Goal: Use online tool/utility: Use online tool/utility

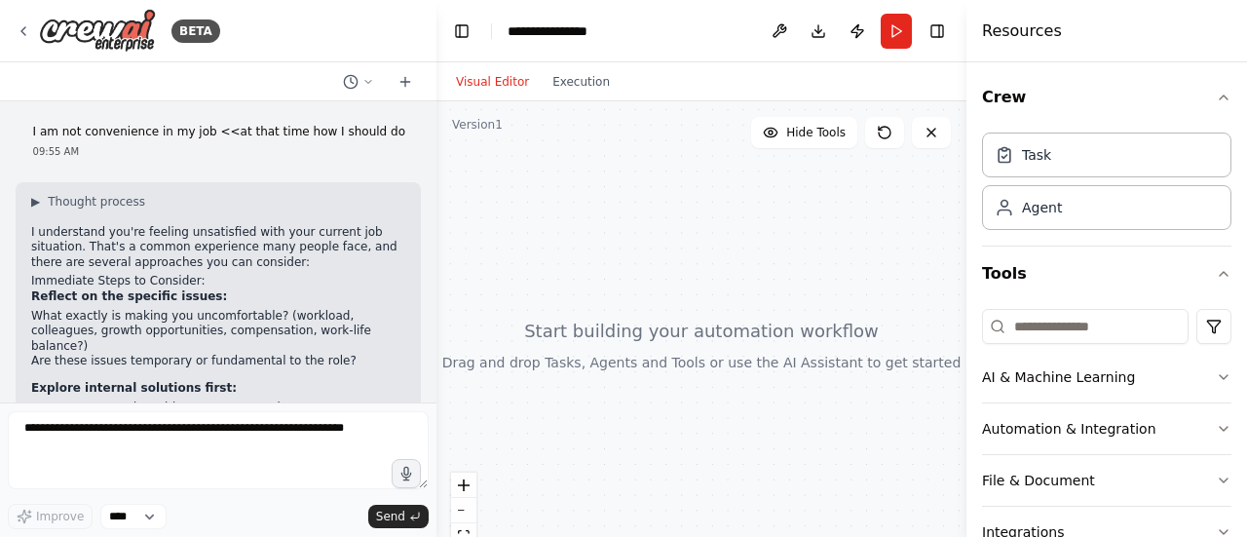
scroll to position [353, 0]
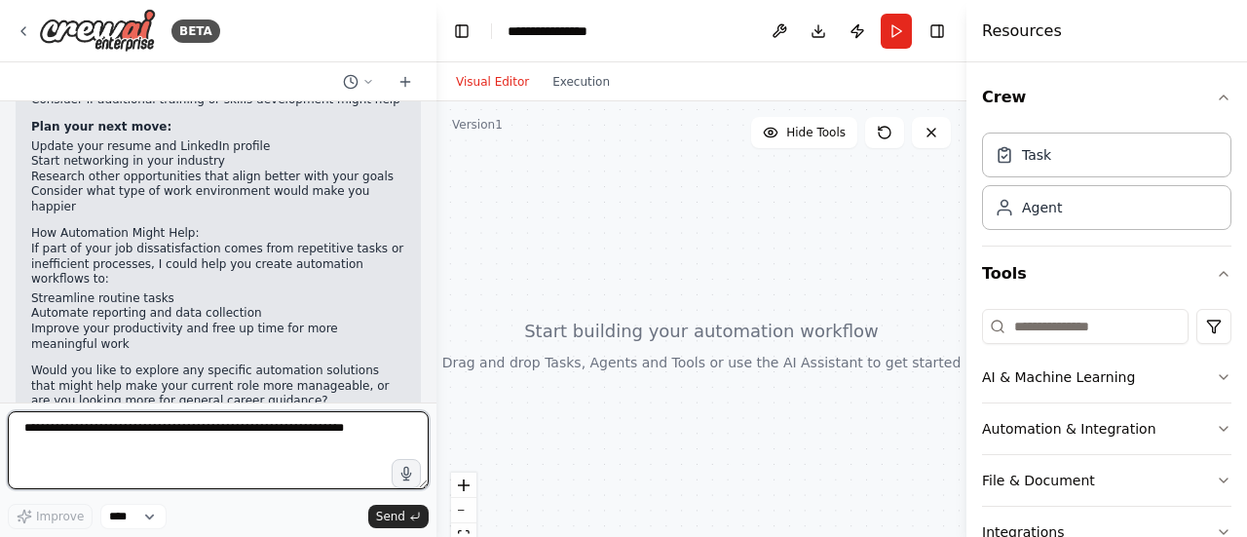
click at [290, 446] on textarea at bounding box center [218, 450] width 421 height 78
type textarea "*"
type textarea "**********"
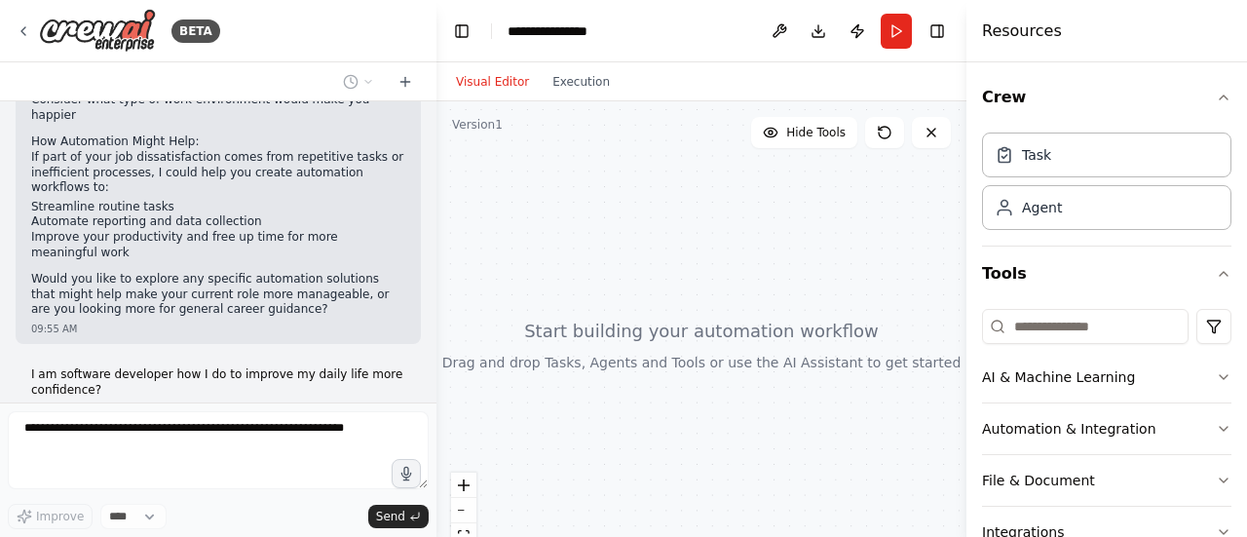
scroll to position [483, 0]
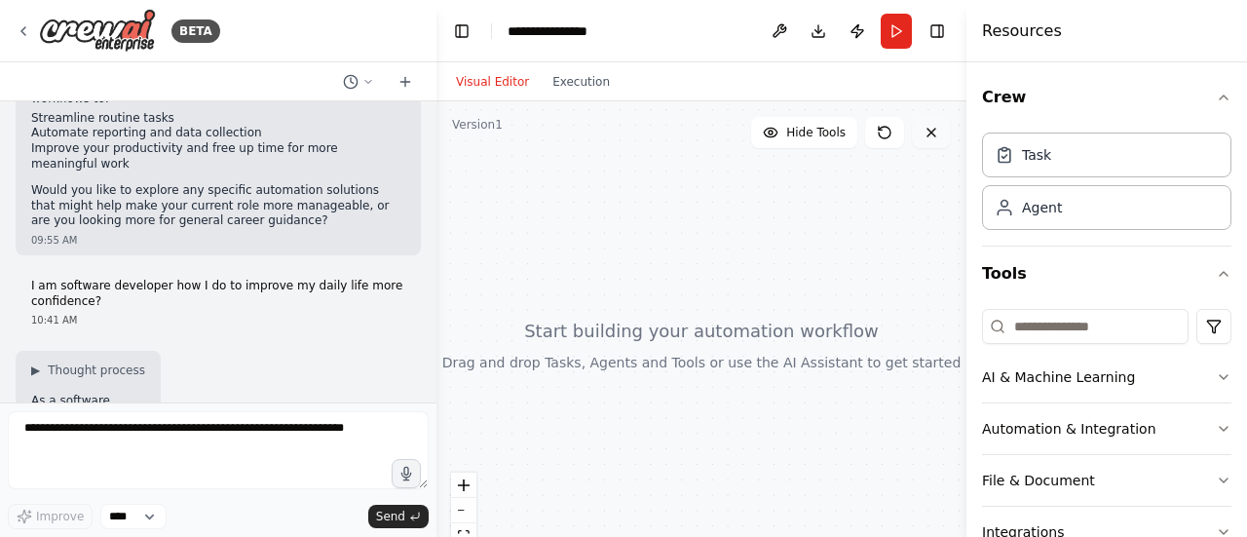
click at [938, 144] on button at bounding box center [931, 132] width 39 height 31
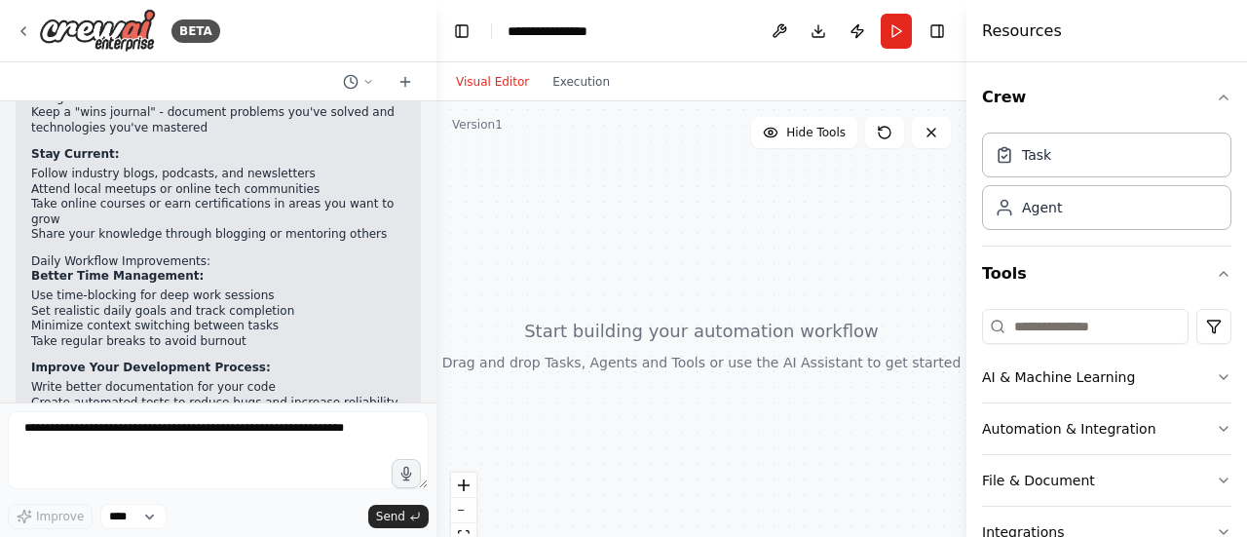
scroll to position [984, 0]
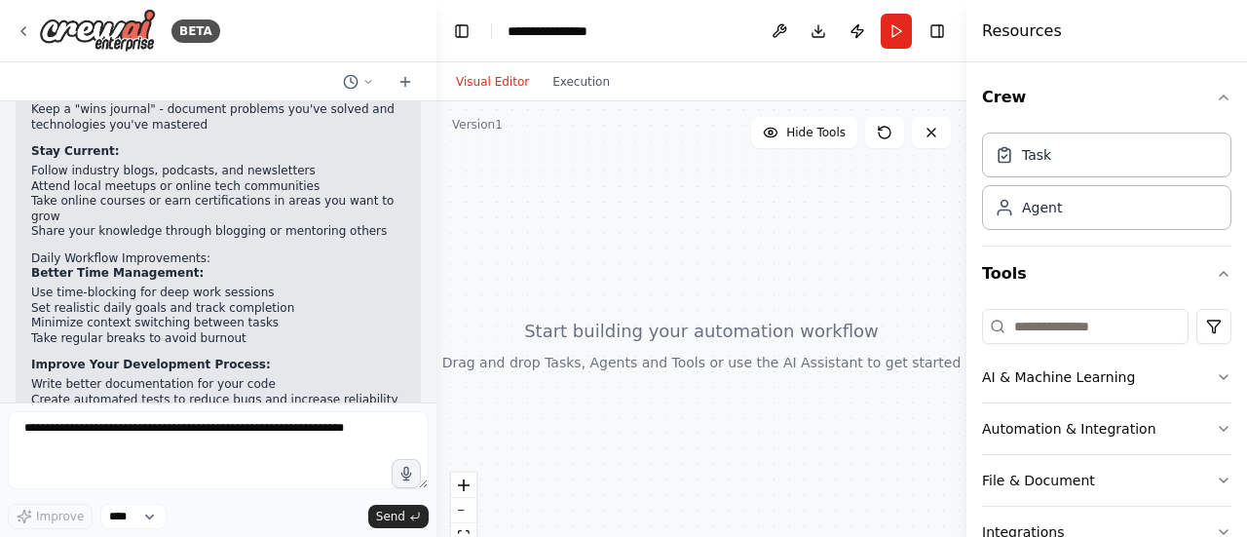
click at [317, 301] on li "Set realistic daily goals and track completion" at bounding box center [218, 309] width 374 height 16
click at [293, 301] on li "Set realistic daily goals and track completion" at bounding box center [218, 309] width 374 height 16
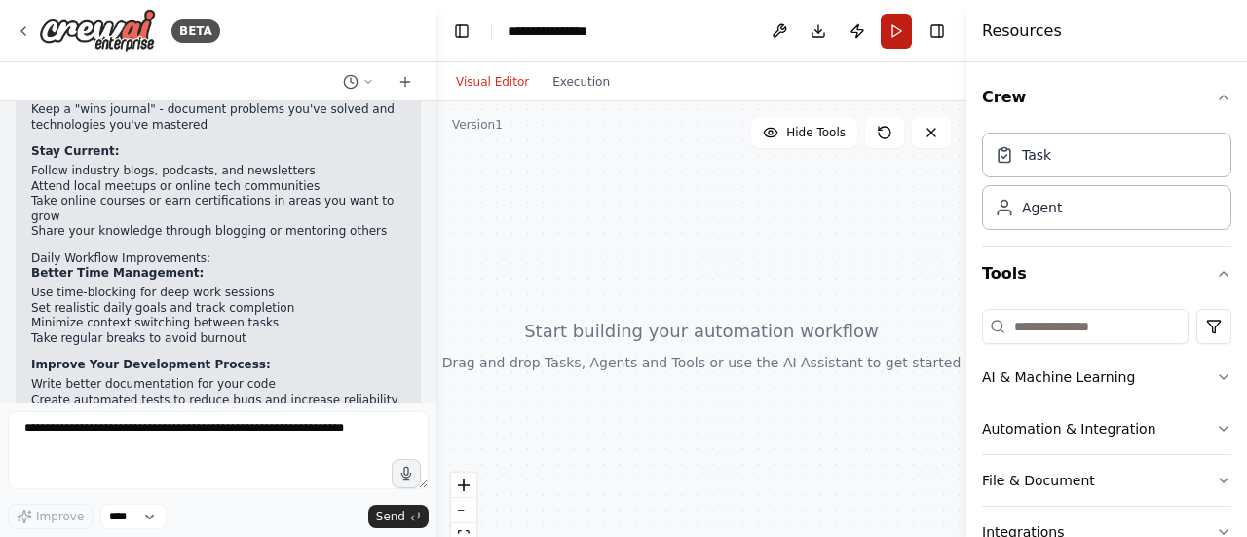
drag, startPoint x: 899, startPoint y: 51, endPoint x: 904, endPoint y: 34, distance: 17.3
click at [904, 34] on header "**********" at bounding box center [701, 31] width 530 height 62
click at [904, 34] on button "Run" at bounding box center [896, 31] width 31 height 35
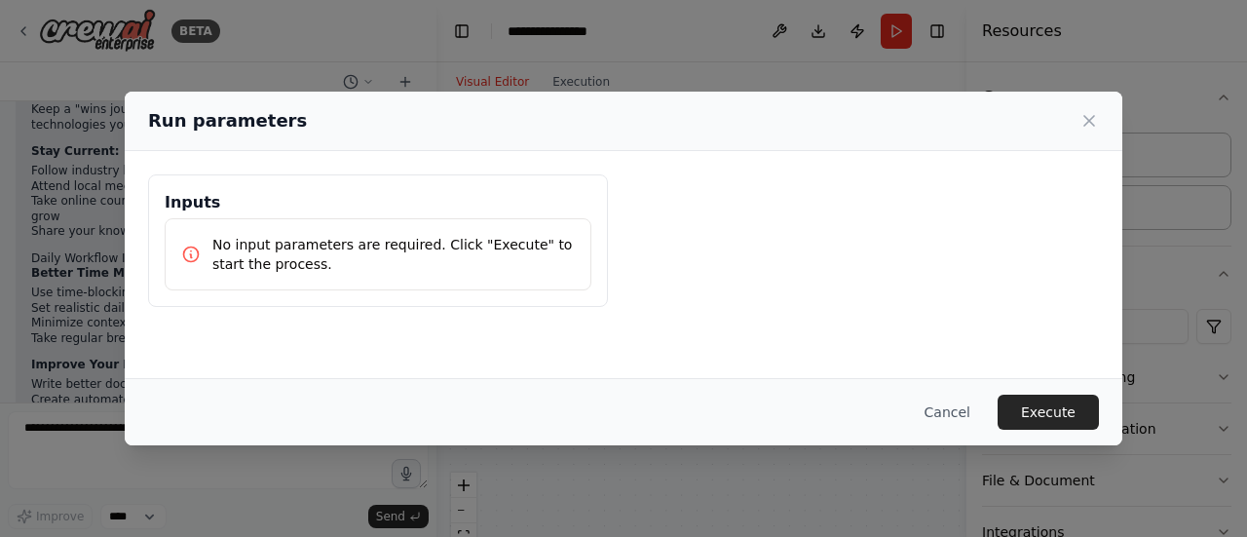
click at [470, 260] on p "No input parameters are required. Click "Execute" to start the process." at bounding box center [393, 254] width 362 height 39
click at [1045, 414] on button "Execute" at bounding box center [1048, 412] width 101 height 35
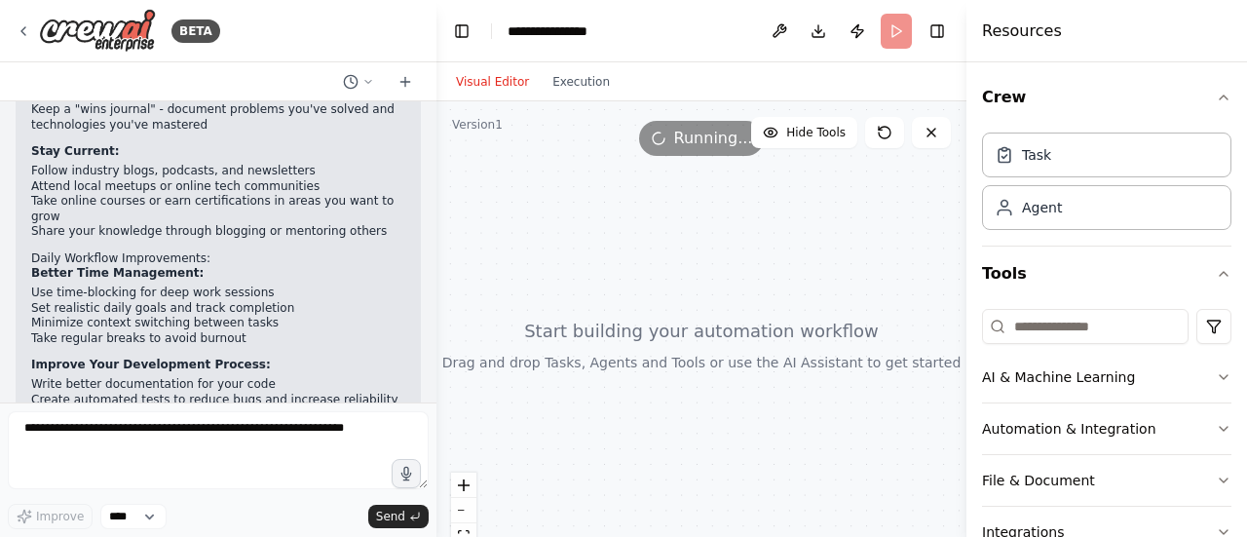
click at [1045, 414] on button "Automation & Integration" at bounding box center [1106, 428] width 249 height 51
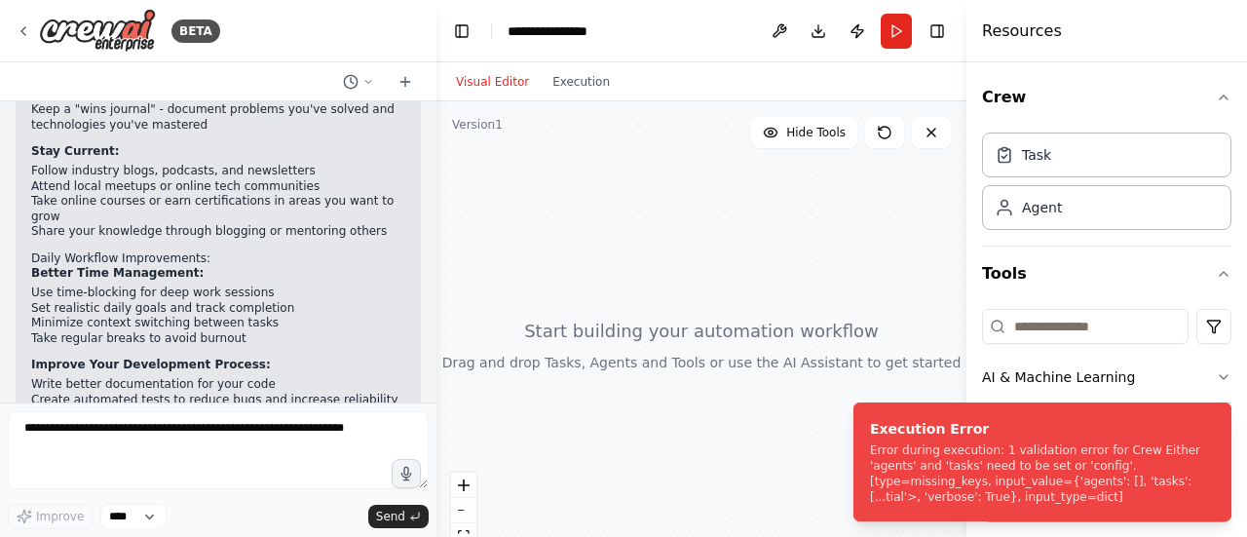
drag, startPoint x: 1042, startPoint y: 500, endPoint x: 849, endPoint y: 421, distance: 208.4
click at [849, 421] on ol "Execution Error Error during execution: 1 validation error for Crew Either 'age…" at bounding box center [1042, 462] width 409 height 150
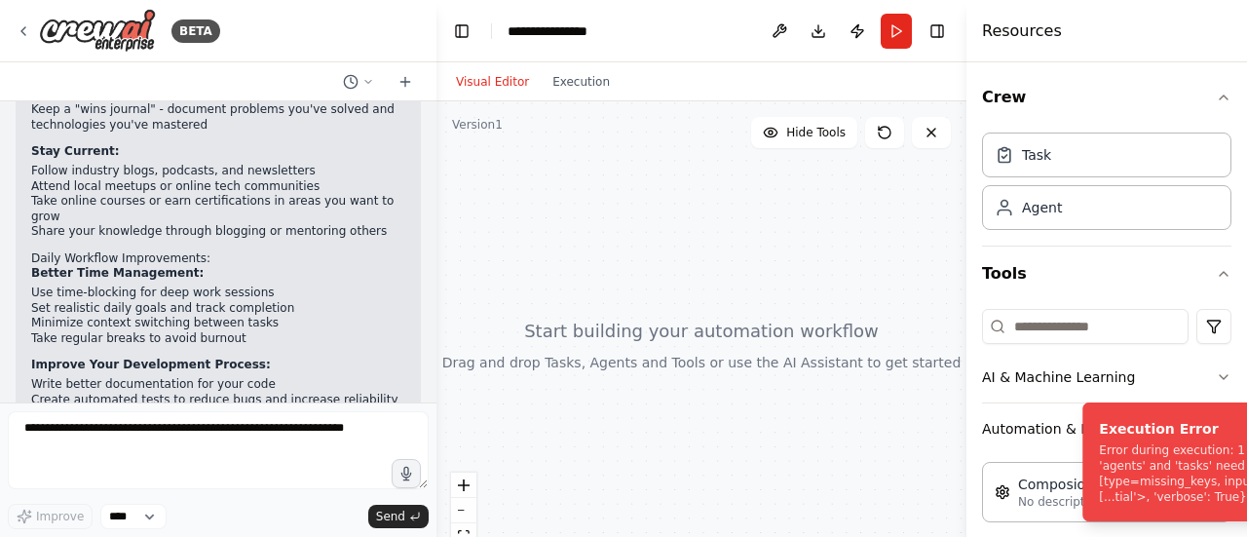
drag, startPoint x: 879, startPoint y: 435, endPoint x: 1182, endPoint y: 525, distance: 315.9
click at [1182, 438] on div "Execution Error" at bounding box center [1267, 428] width 337 height 19
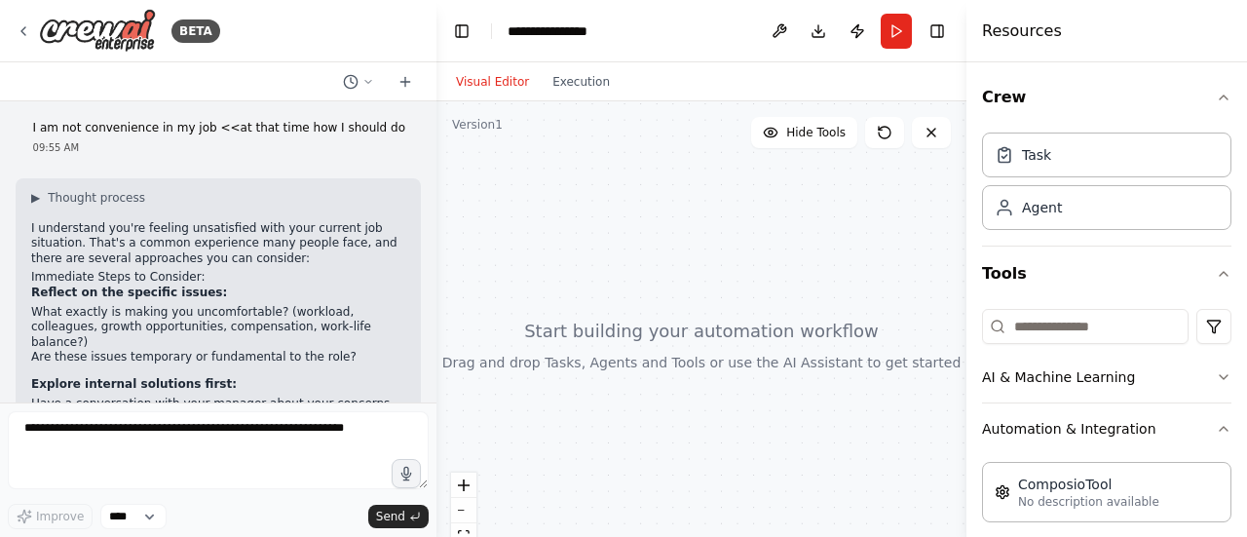
scroll to position [0, 0]
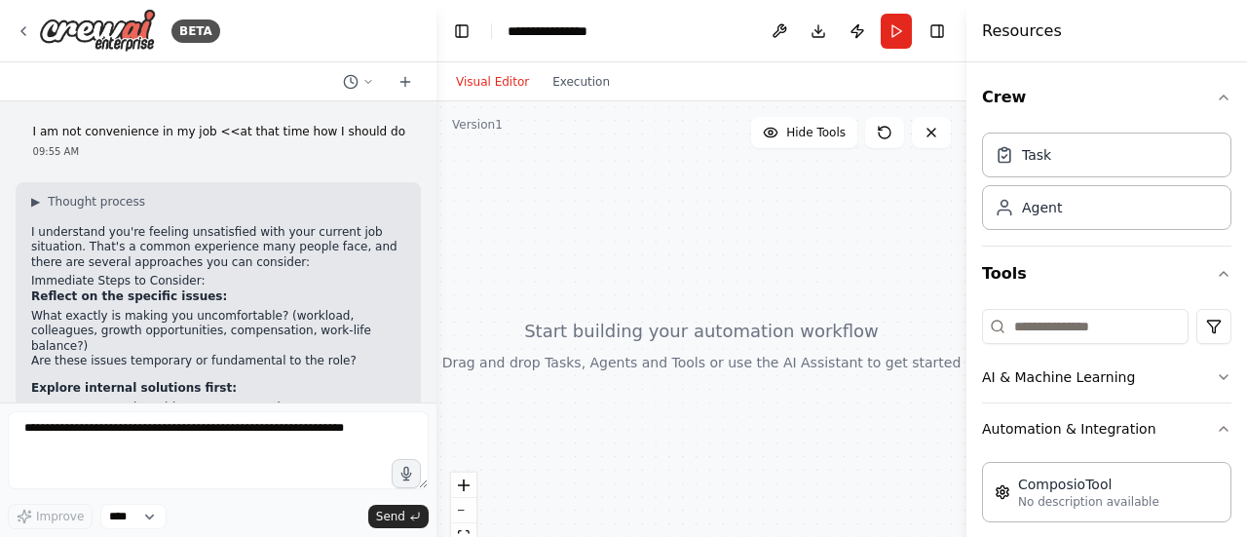
click at [885, 465] on div at bounding box center [701, 344] width 530 height 487
drag, startPoint x: 885, startPoint y: 465, endPoint x: 902, endPoint y: 476, distance: 20.3
click at [902, 476] on div at bounding box center [701, 344] width 530 height 487
click at [754, 227] on div at bounding box center [701, 344] width 530 height 487
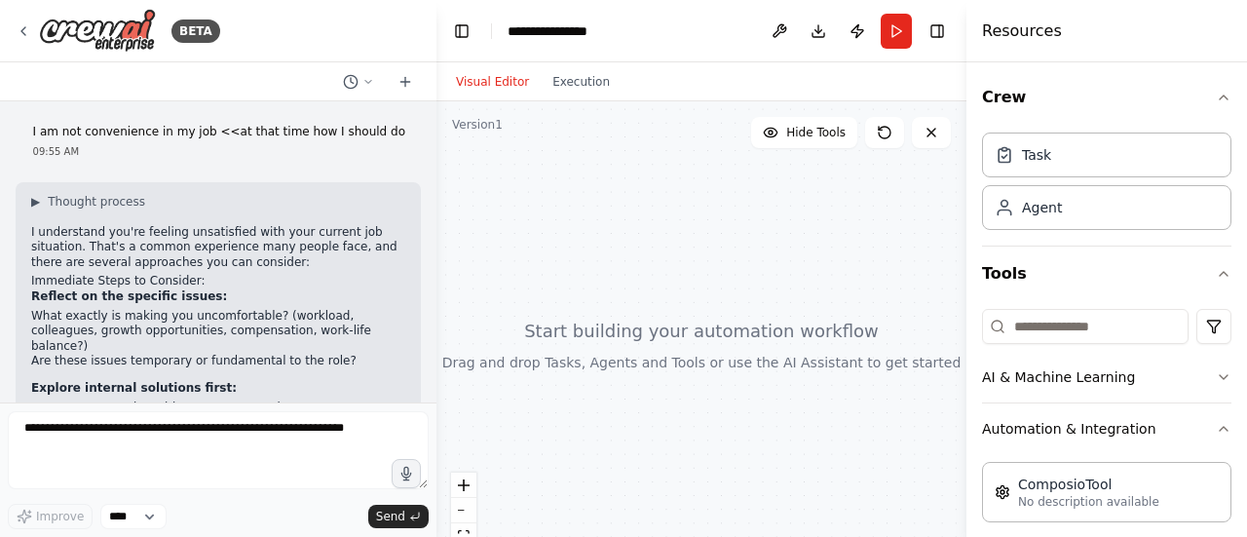
click at [754, 227] on div at bounding box center [701, 344] width 530 height 487
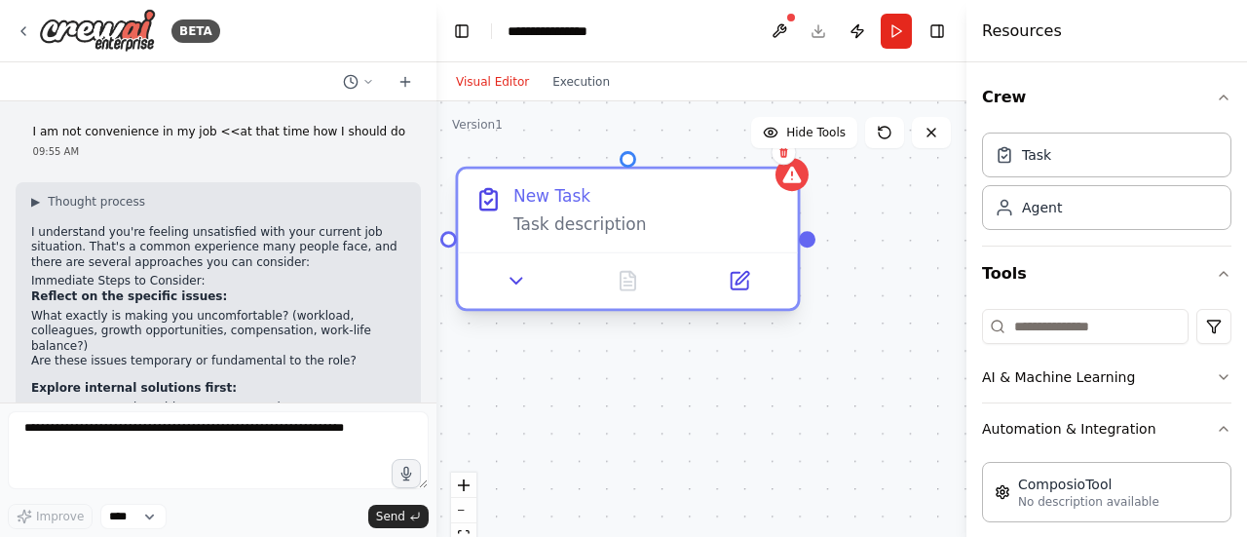
drag, startPoint x: 768, startPoint y: 324, endPoint x: 610, endPoint y: 192, distance: 206.0
click at [610, 192] on div "New Task Task description" at bounding box center [647, 211] width 268 height 50
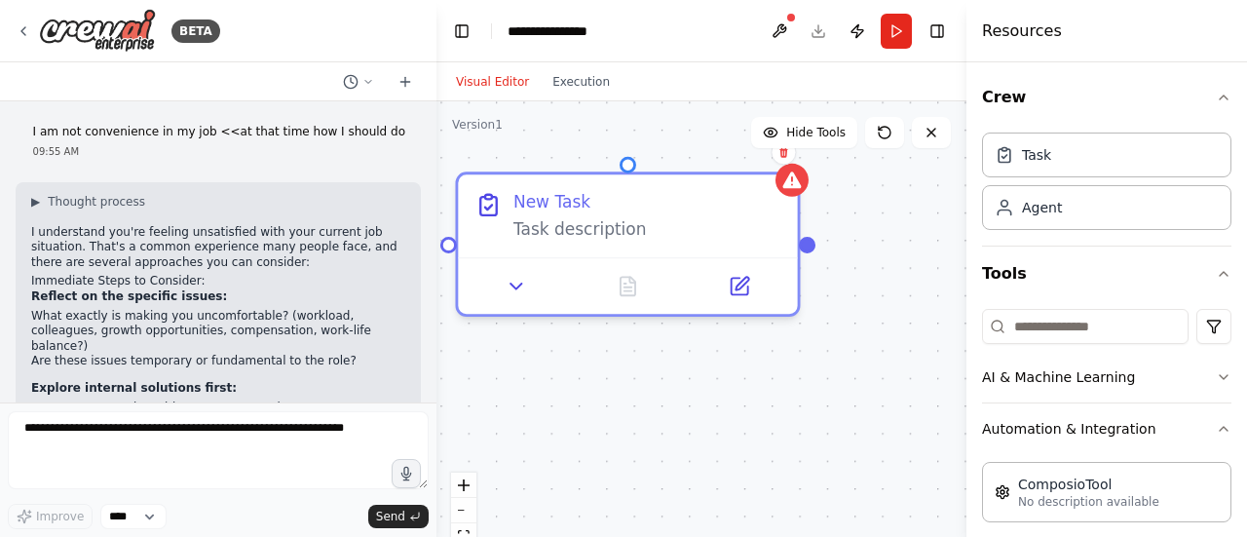
click at [787, 167] on div "Confirm" at bounding box center [783, 151] width 33 height 33
click at [785, 156] on icon at bounding box center [783, 152] width 8 height 11
click at [742, 150] on button "Confirm" at bounding box center [728, 151] width 69 height 23
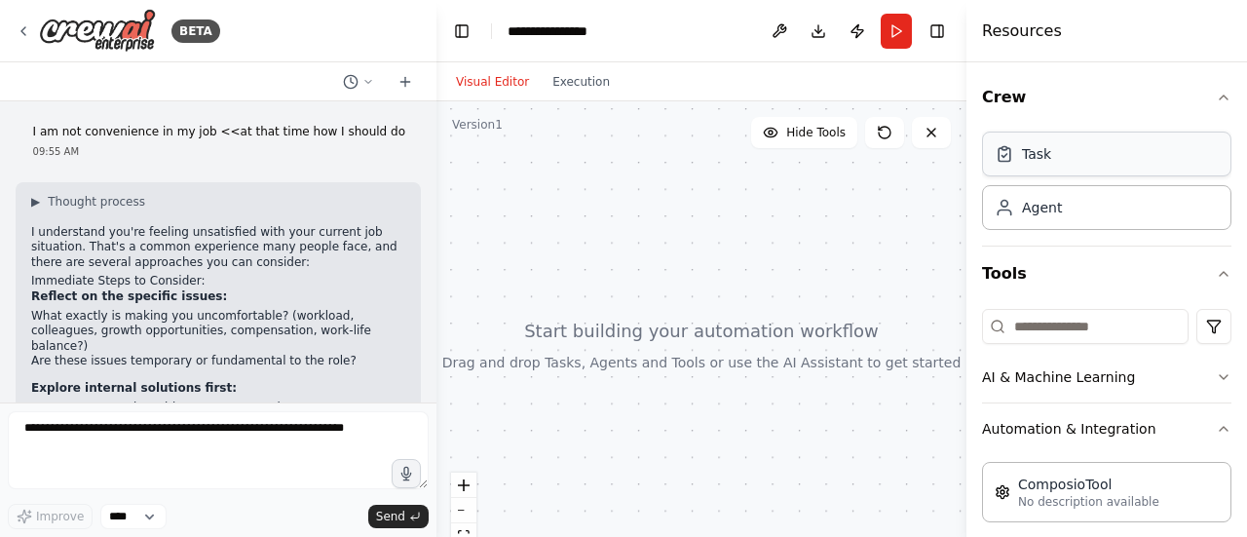
click at [1060, 163] on div "Task" at bounding box center [1106, 154] width 249 height 45
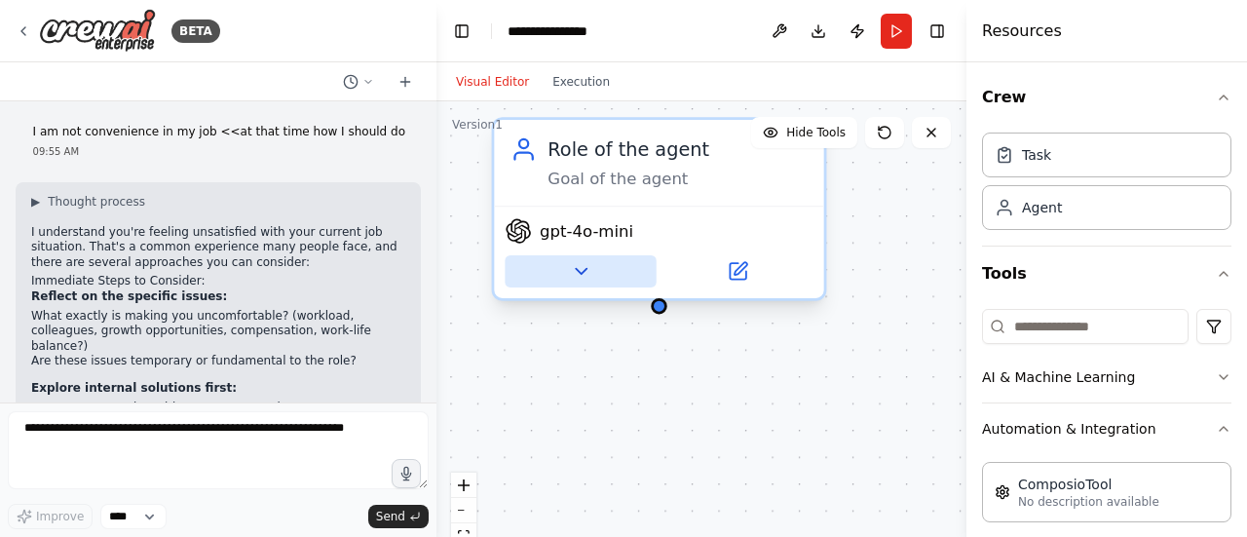
click at [616, 272] on button at bounding box center [580, 271] width 151 height 32
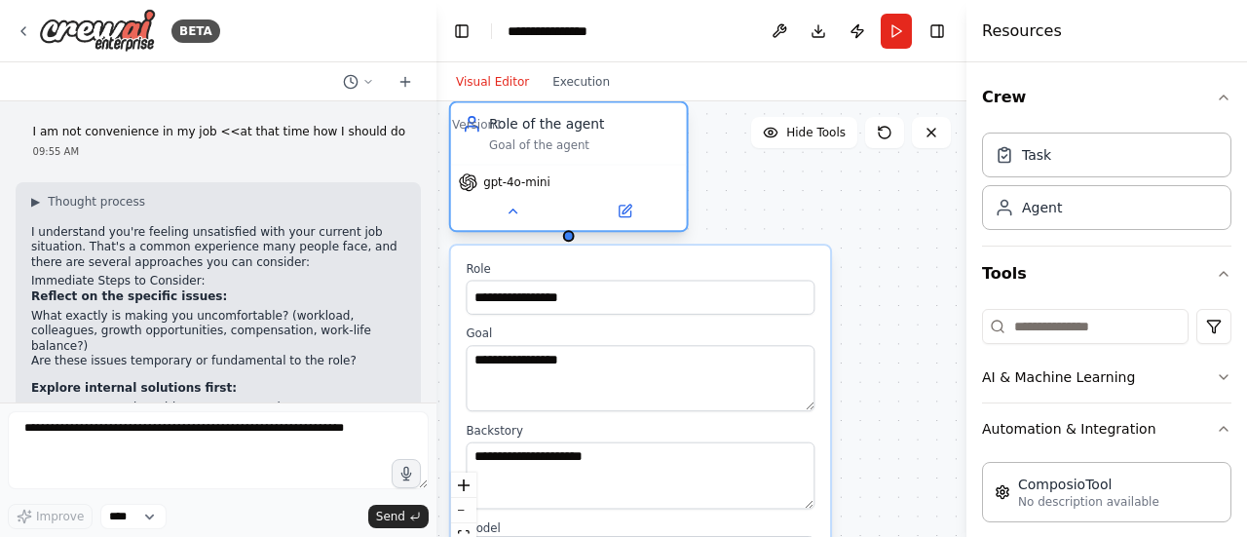
drag, startPoint x: 629, startPoint y: 220, endPoint x: 514, endPoint y: 128, distance: 147.6
click at [514, 128] on div "Role of the agent" at bounding box center [582, 123] width 186 height 19
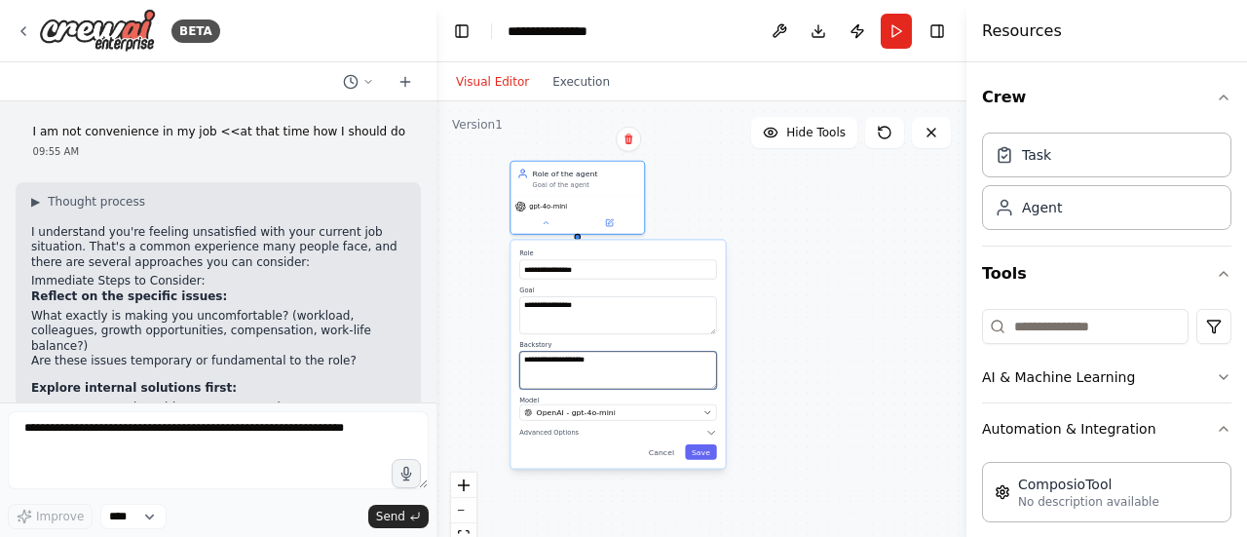
click at [649, 352] on textarea "**********" at bounding box center [617, 371] width 197 height 38
click at [641, 317] on textarea "**********" at bounding box center [617, 315] width 197 height 38
click at [620, 274] on input "**********" at bounding box center [617, 268] width 197 height 19
click at [892, 349] on div "**********" at bounding box center [701, 344] width 530 height 487
click at [838, 143] on button "Hide Tools" at bounding box center [804, 132] width 106 height 31
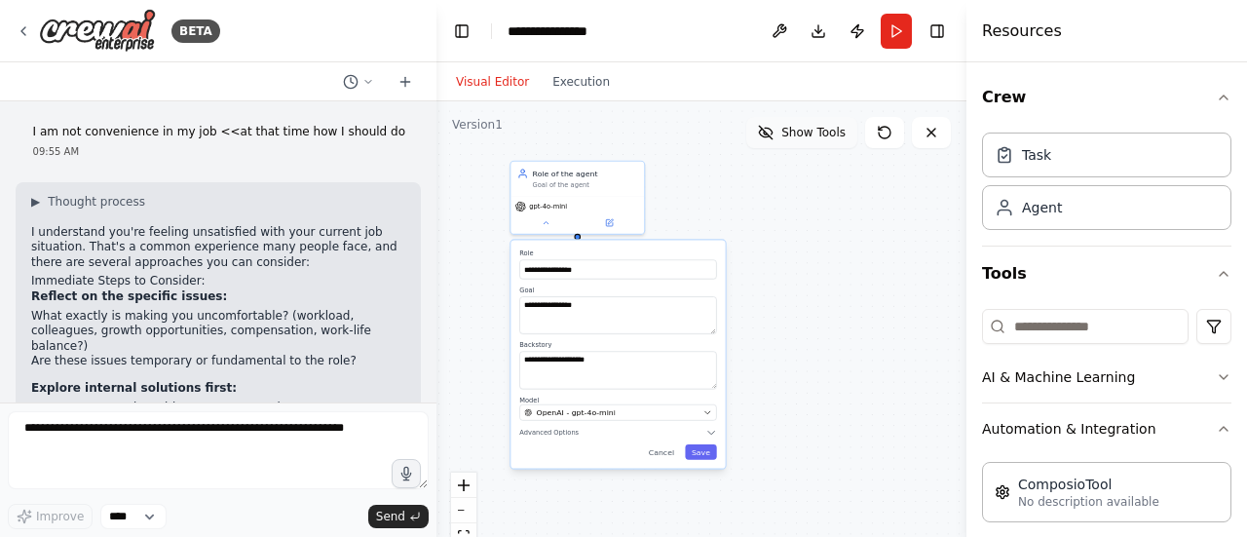
click at [814, 139] on span "Show Tools" at bounding box center [813, 133] width 64 height 16
click at [925, 132] on icon at bounding box center [931, 133] width 16 height 16
click at [629, 205] on div "gpt-4o-mini" at bounding box center [577, 204] width 125 height 11
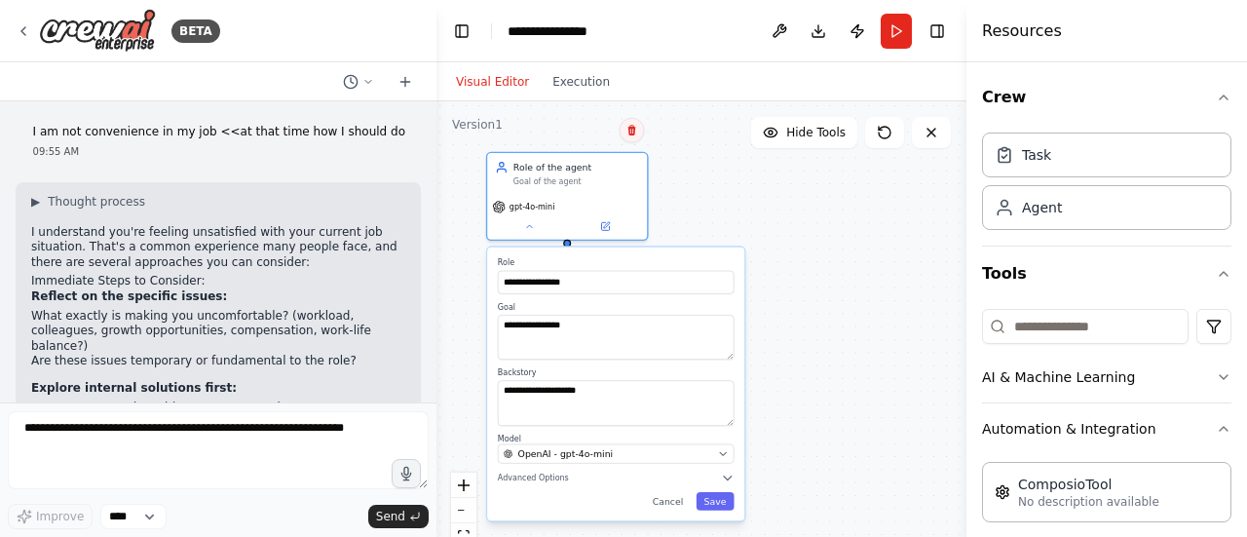
click at [635, 132] on icon at bounding box center [632, 131] width 12 height 12
click at [600, 141] on button "Confirm" at bounding box center [576, 130] width 69 height 23
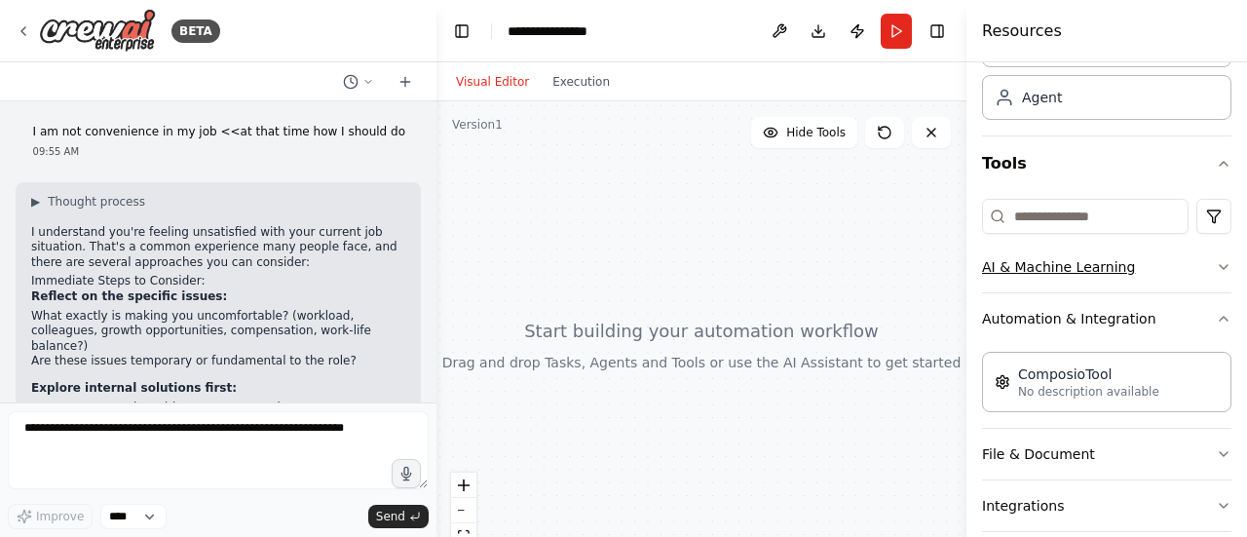
scroll to position [112, 0]
drag, startPoint x: 1052, startPoint y: 260, endPoint x: 1068, endPoint y: 268, distance: 17.4
click at [1068, 268] on button "AI & Machine Learning" at bounding box center [1106, 265] width 249 height 51
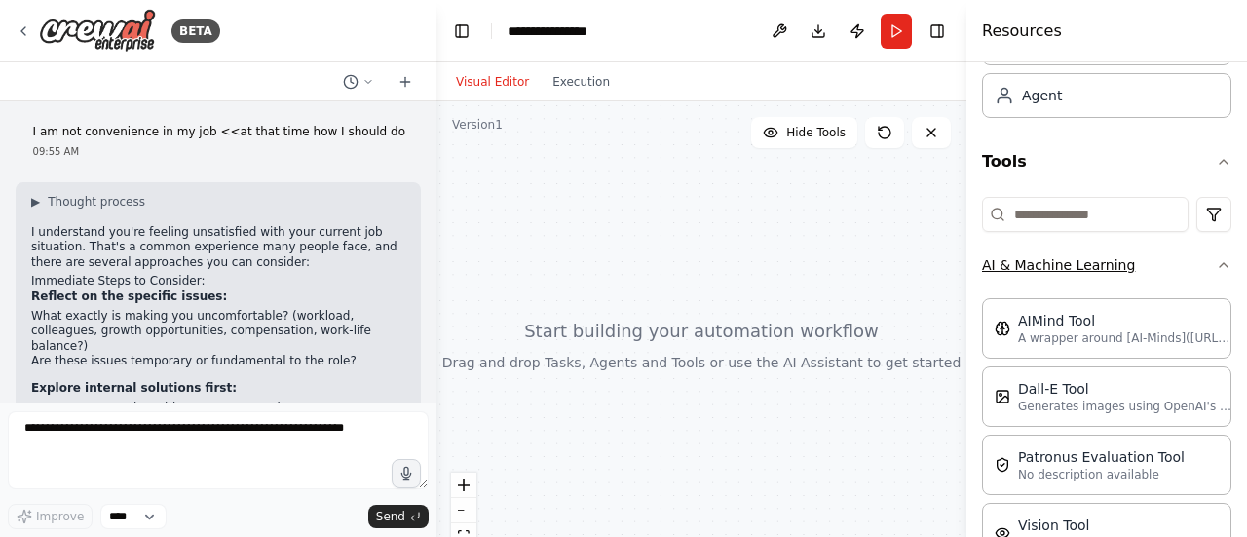
click at [1068, 268] on button "AI & Machine Learning" at bounding box center [1106, 265] width 249 height 51
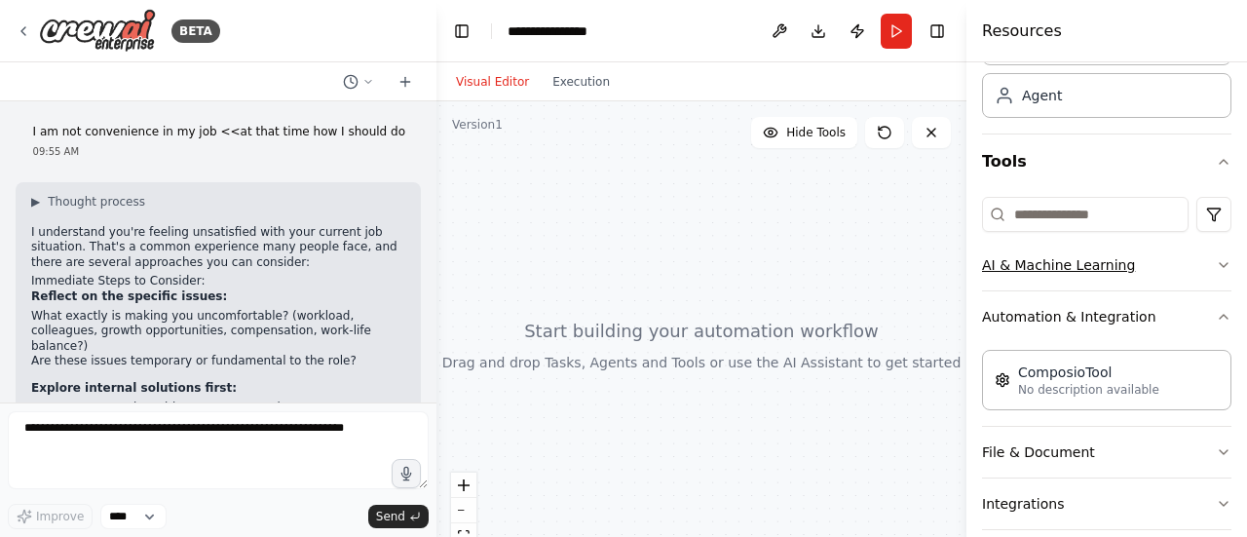
click at [1068, 268] on button "AI & Machine Learning" at bounding box center [1106, 265] width 249 height 51
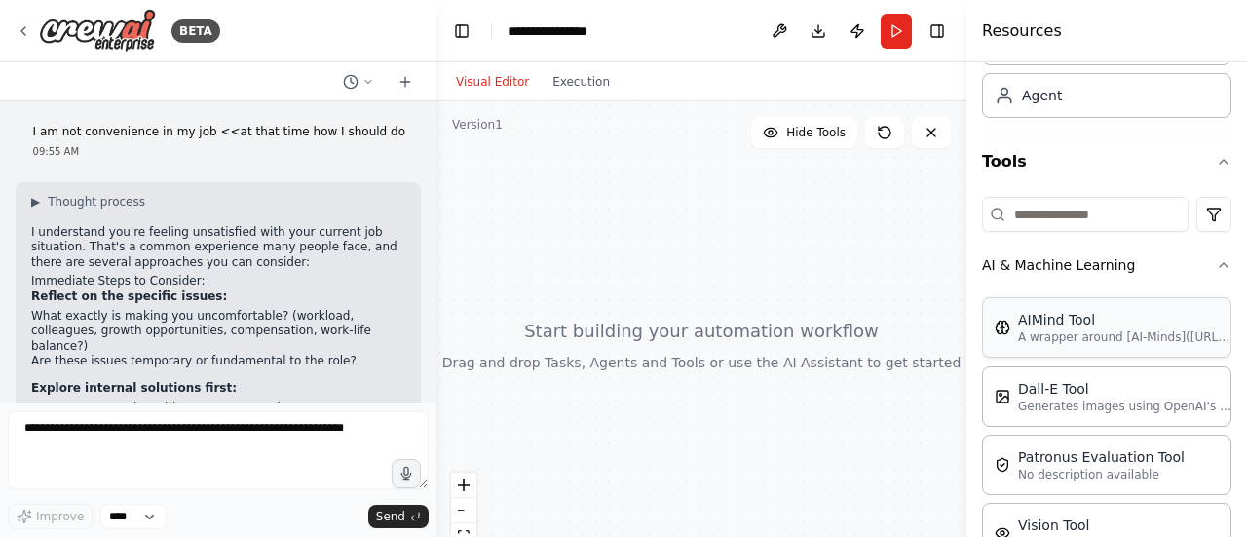
click at [1111, 346] on div "AIMind Tool A wrapper around [AI-Minds]([URL][DOMAIN_NAME]). Useful for when yo…" at bounding box center [1106, 327] width 249 height 60
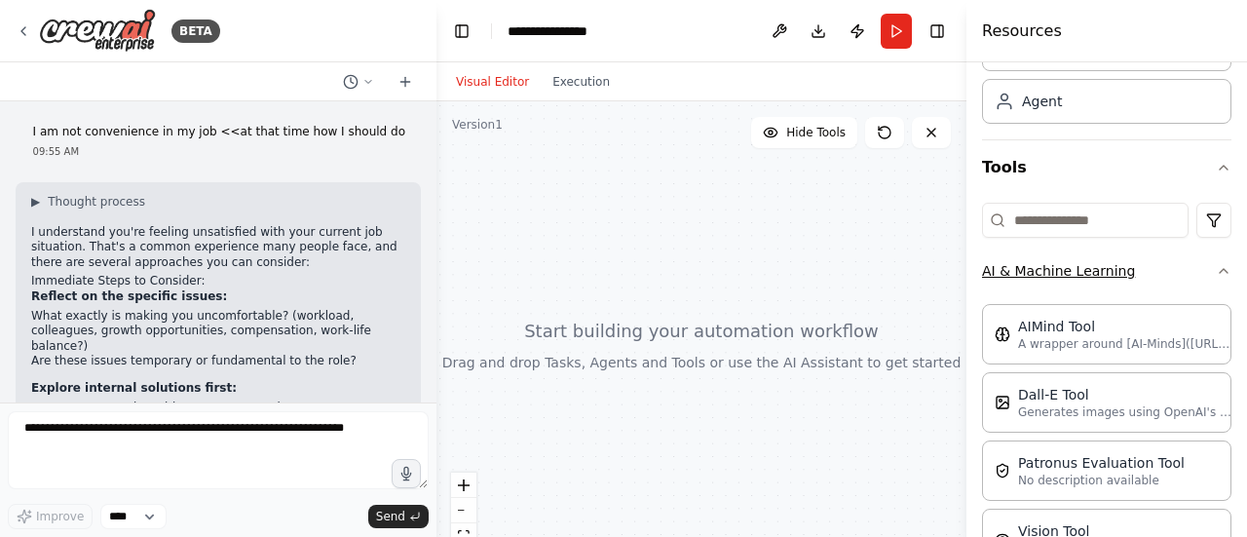
scroll to position [209, 0]
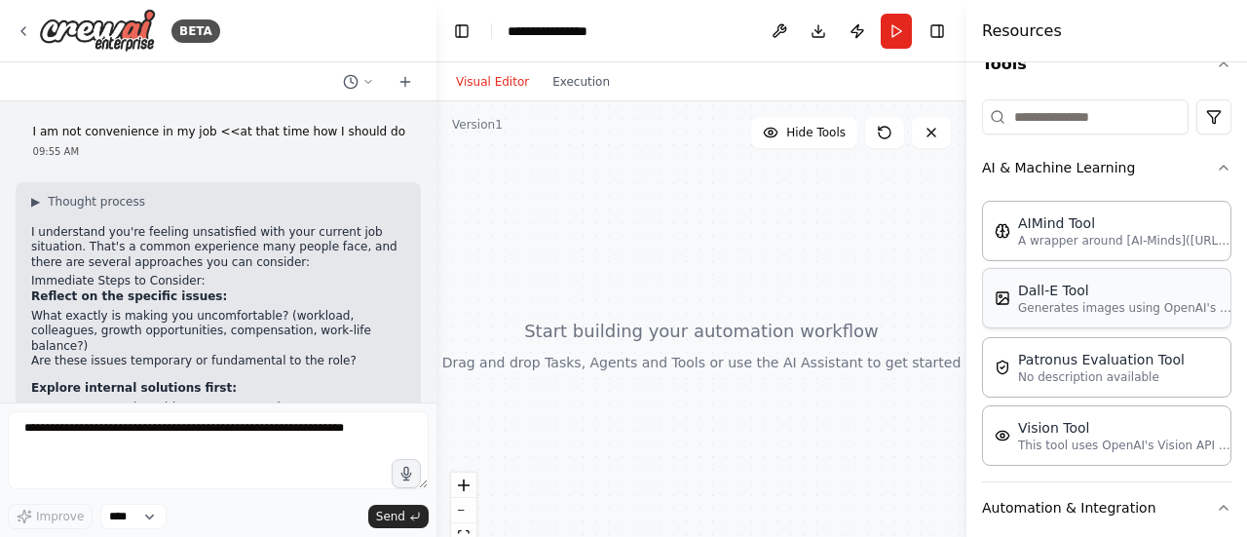
click at [1109, 310] on p "Generates images using OpenAI's Dall-E model." at bounding box center [1125, 308] width 214 height 16
click at [1101, 249] on div "AIMind Tool A wrapper around [AI-Minds]([URL][DOMAIN_NAME]). Useful for when yo…" at bounding box center [1106, 230] width 249 height 60
drag, startPoint x: 1101, startPoint y: 249, endPoint x: 505, endPoint y: 182, distance: 599.9
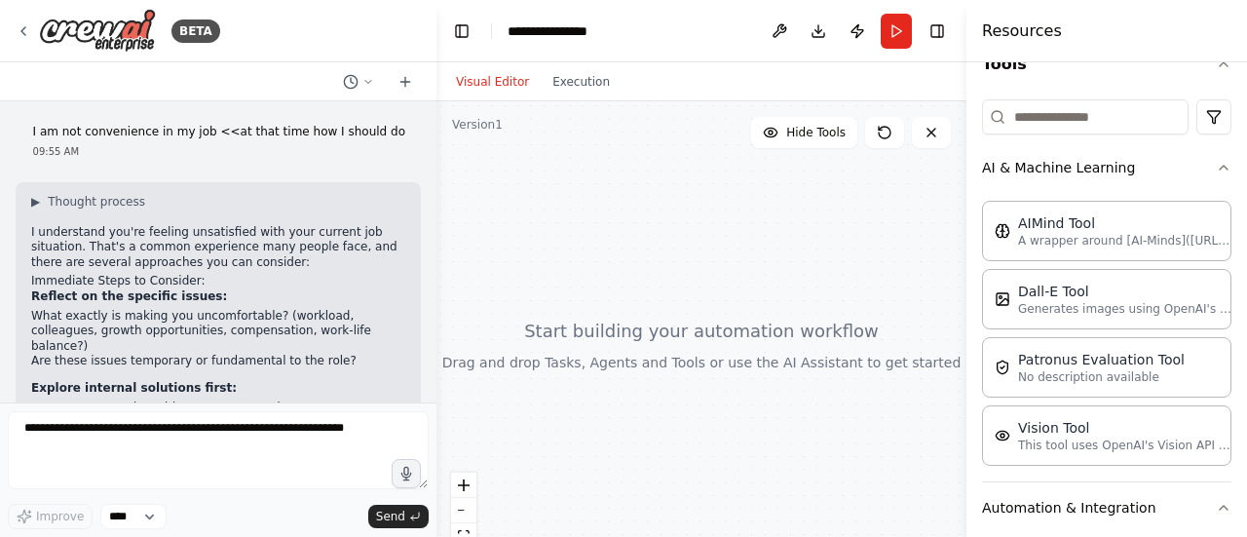
click at [505, 182] on div "BETA I am not convenience in my job <<at that time how I should do 09:55 AM ▶ T…" at bounding box center [623, 268] width 1247 height 537
drag, startPoint x: 519, startPoint y: 181, endPoint x: 795, endPoint y: 226, distance: 279.3
click at [522, 181] on div at bounding box center [701, 344] width 530 height 487
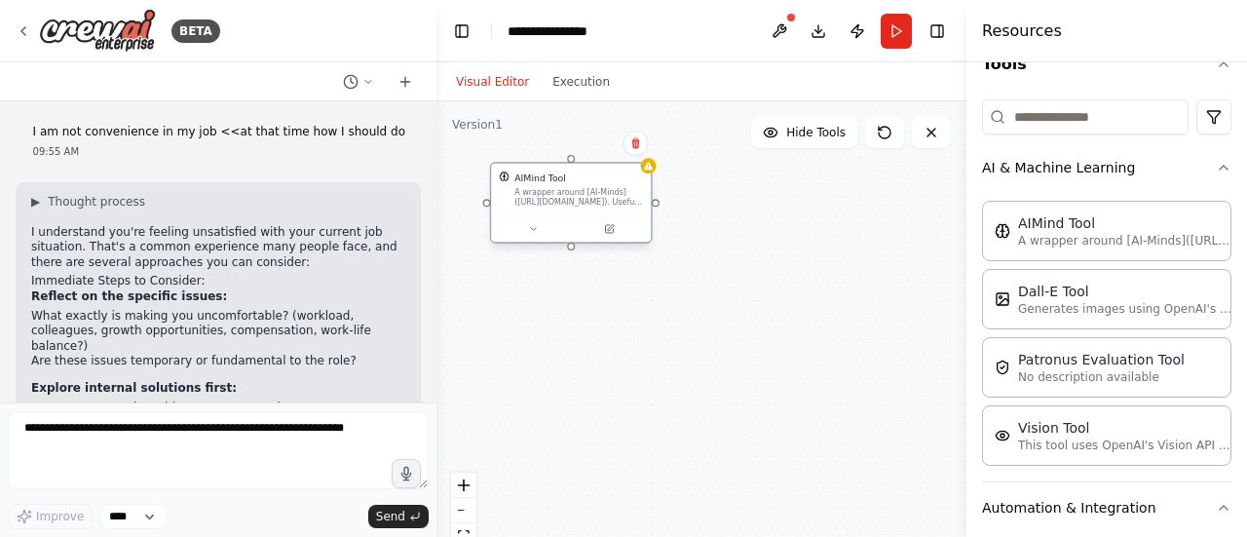
drag, startPoint x: 606, startPoint y: 200, endPoint x: 561, endPoint y: 188, distance: 46.3
click at [561, 188] on div "A wrapper around [AI-Minds]([URL][DOMAIN_NAME]). Useful for when you need answe…" at bounding box center [578, 197] width 129 height 20
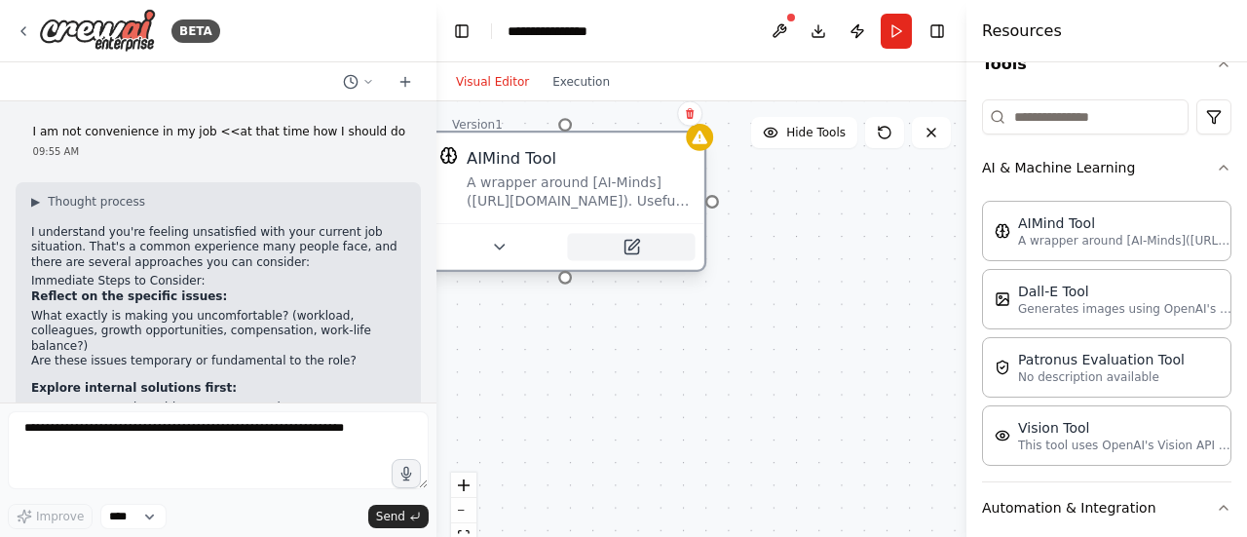
click at [643, 254] on button at bounding box center [631, 247] width 128 height 27
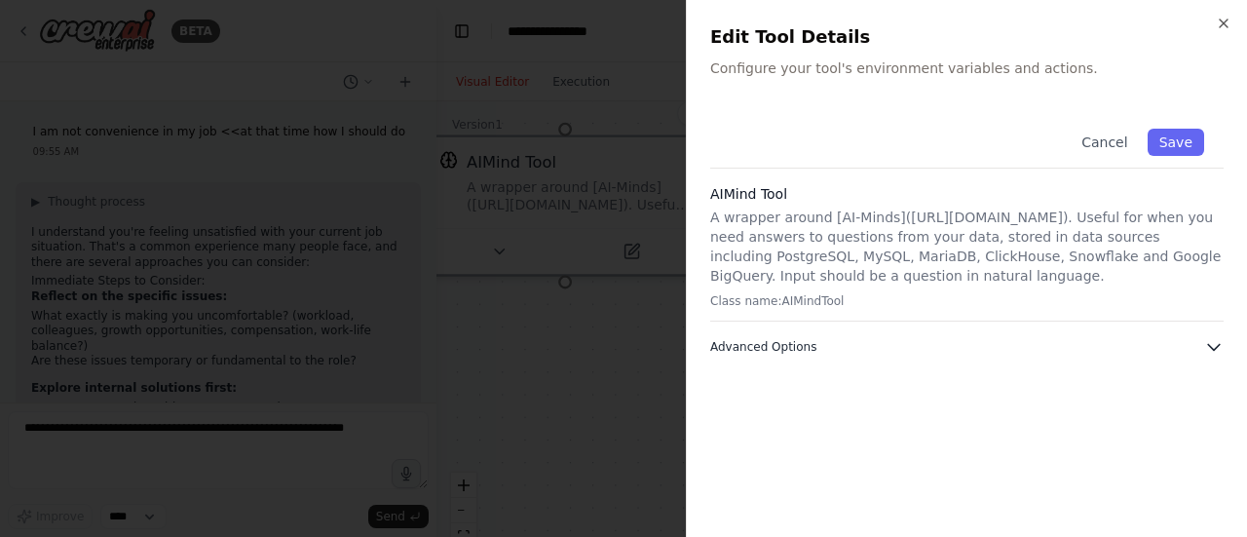
click at [1156, 340] on button "Advanced Options" at bounding box center [966, 346] width 513 height 19
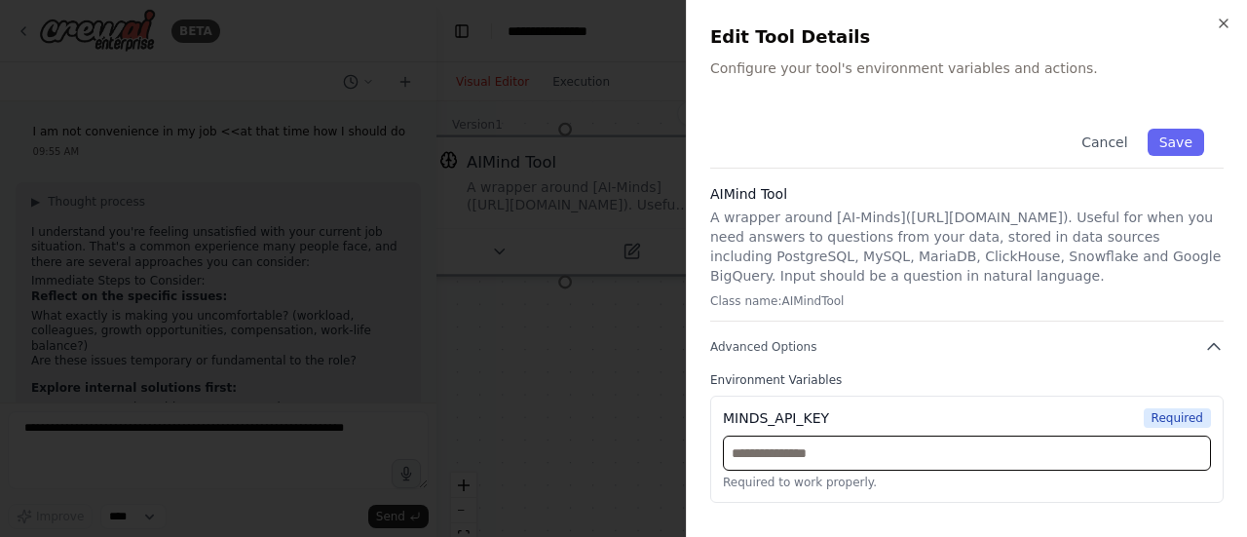
click at [1138, 439] on input "text" at bounding box center [967, 452] width 488 height 35
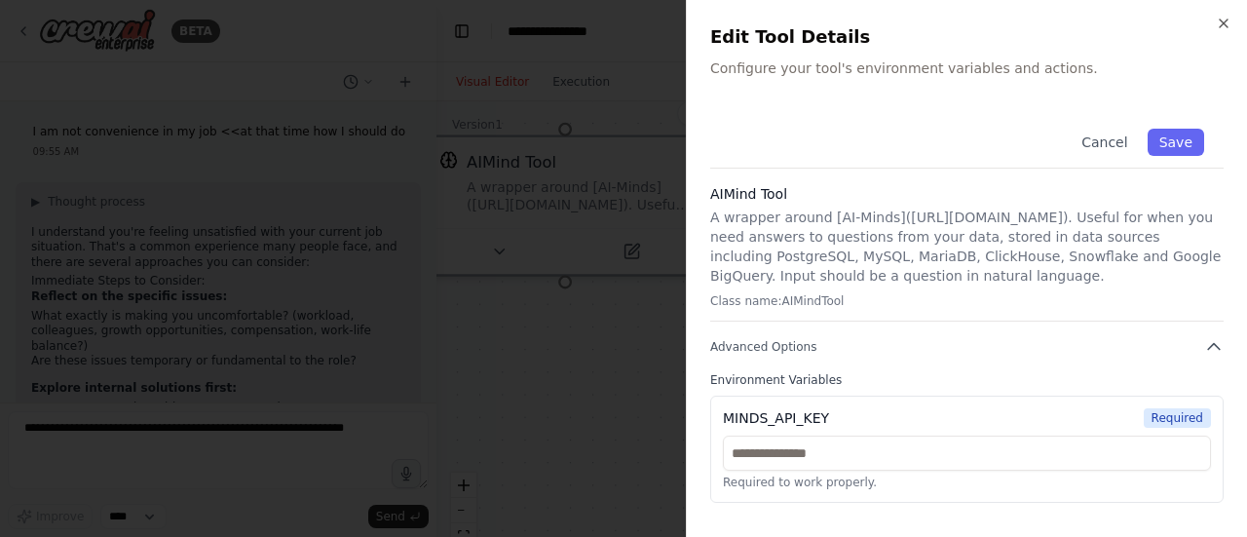
click at [1221, 358] on div "Cancel Save AIMind Tool A wrapper around [AI-Minds]([URL][DOMAIN_NAME]). Useful…" at bounding box center [966, 306] width 513 height 394
click at [1217, 353] on icon "button" at bounding box center [1213, 346] width 19 height 19
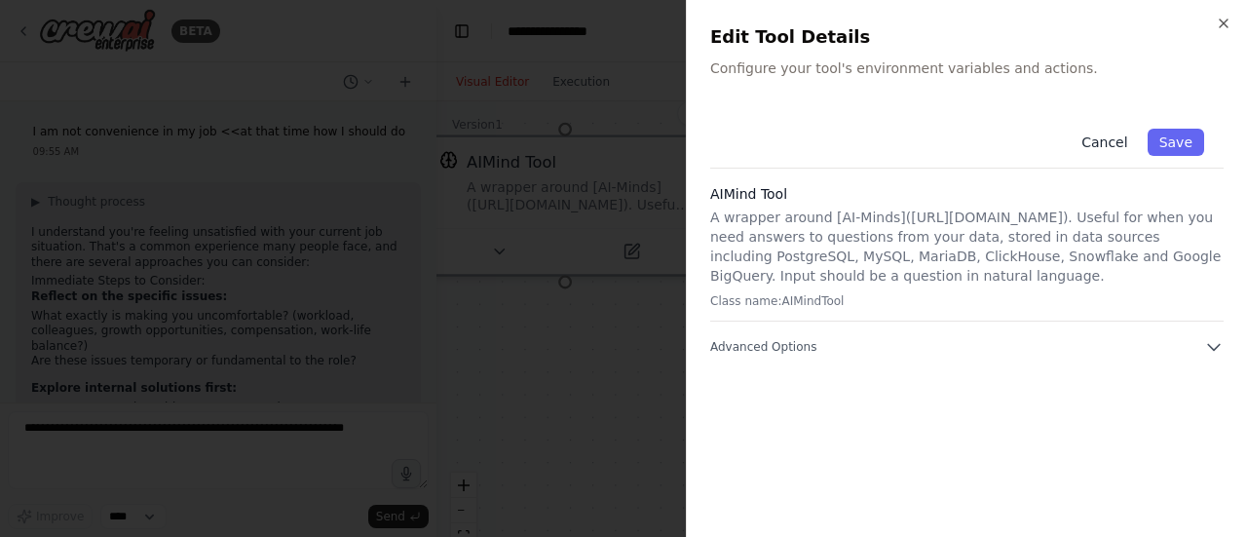
click at [1110, 136] on button "Cancel" at bounding box center [1104, 142] width 69 height 27
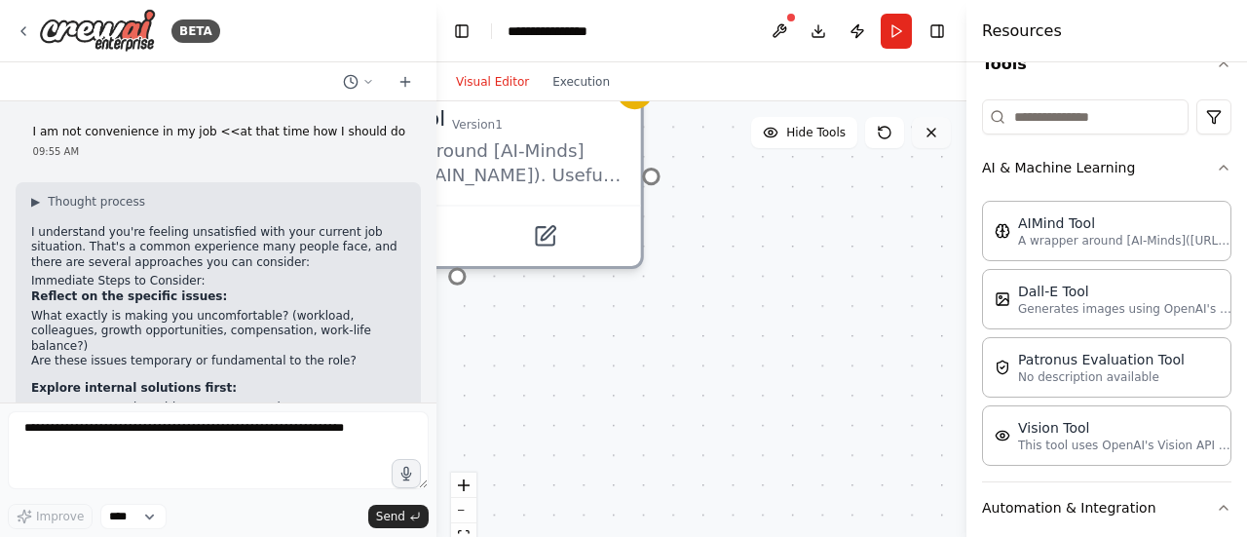
click at [934, 145] on button at bounding box center [931, 132] width 39 height 31
click at [937, 135] on icon at bounding box center [931, 133] width 16 height 16
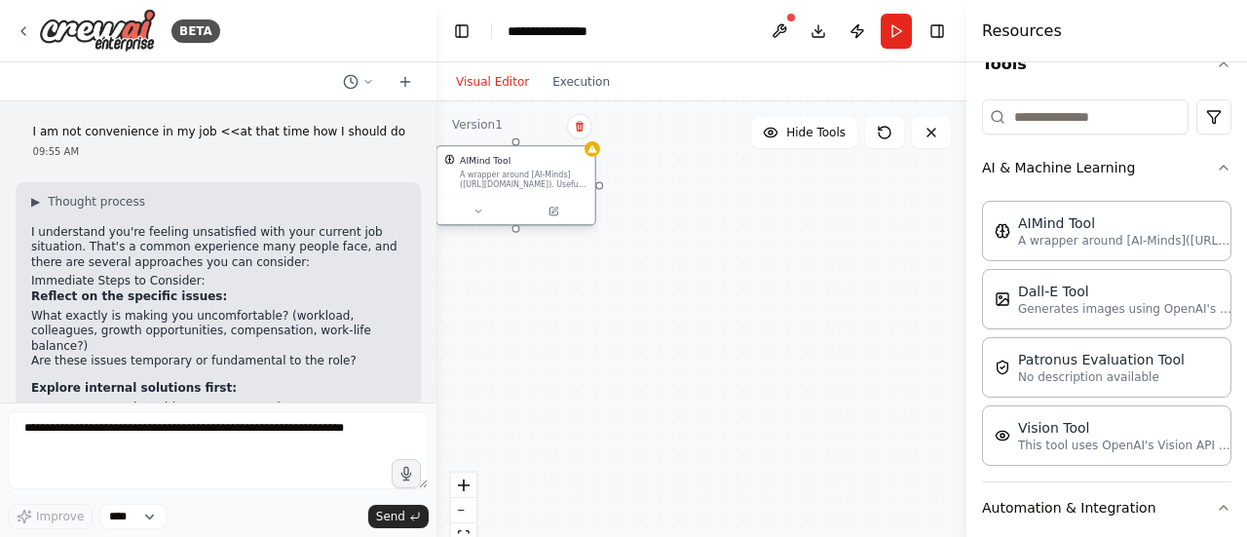
drag, startPoint x: 542, startPoint y: 213, endPoint x: 531, endPoint y: 160, distance: 54.6
click at [531, 160] on div "AIMind Tool" at bounding box center [524, 160] width 128 height 13
click at [530, 160] on div "AIMind Tool" at bounding box center [524, 160] width 128 height 13
drag, startPoint x: 744, startPoint y: 212, endPoint x: 663, endPoint y: 169, distance: 92.0
click at [663, 169] on div "Generates images using OpenAI's Dall-E model." at bounding box center [704, 179] width 128 height 20
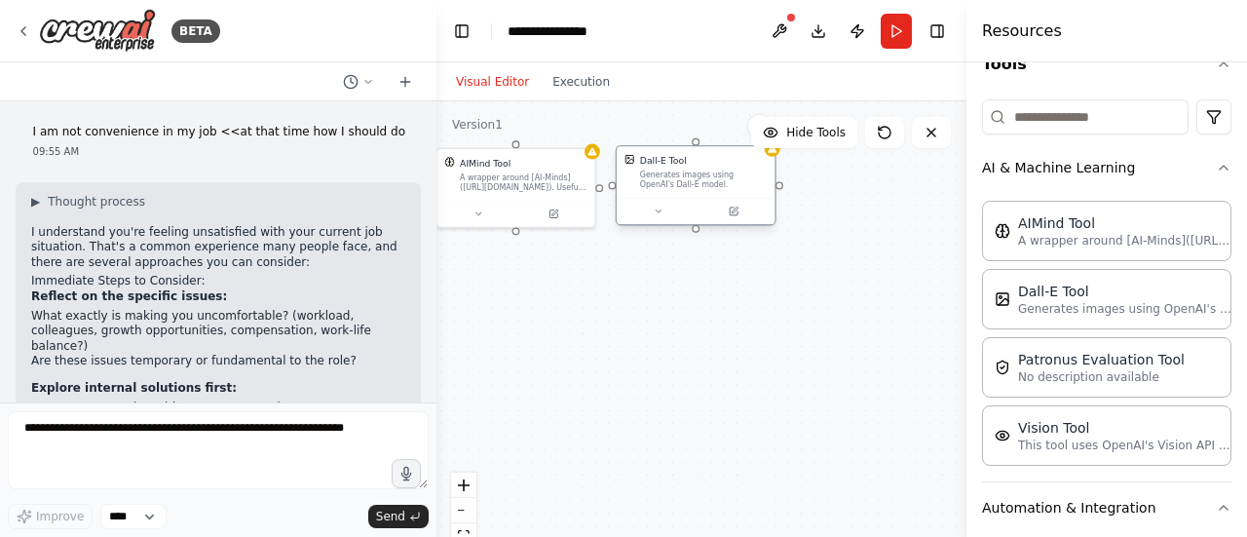
click at [698, 223] on div at bounding box center [696, 211] width 158 height 26
click at [660, 218] on button at bounding box center [657, 212] width 73 height 16
click at [665, 220] on div at bounding box center [696, 211] width 158 height 26
click at [659, 215] on icon at bounding box center [658, 212] width 11 height 11
click at [695, 238] on div "AIMind Tool A wrapper around [AI-Minds]([URL][DOMAIN_NAME]). Useful for when yo…" at bounding box center [701, 344] width 530 height 487
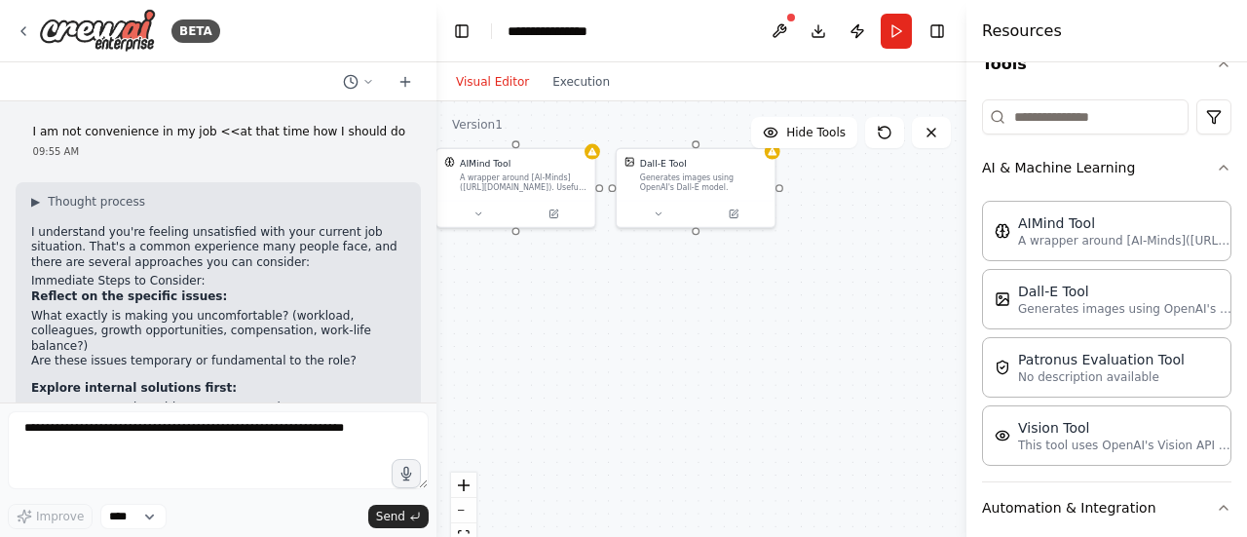
click at [722, 299] on div "AIMind Tool A wrapper around [AI-Minds]([URL][DOMAIN_NAME]). Useful for when yo…" at bounding box center [701, 344] width 530 height 487
click at [933, 147] on button at bounding box center [931, 132] width 39 height 31
click at [939, 137] on button at bounding box center [931, 132] width 39 height 31
click at [928, 139] on icon at bounding box center [931, 133] width 16 height 16
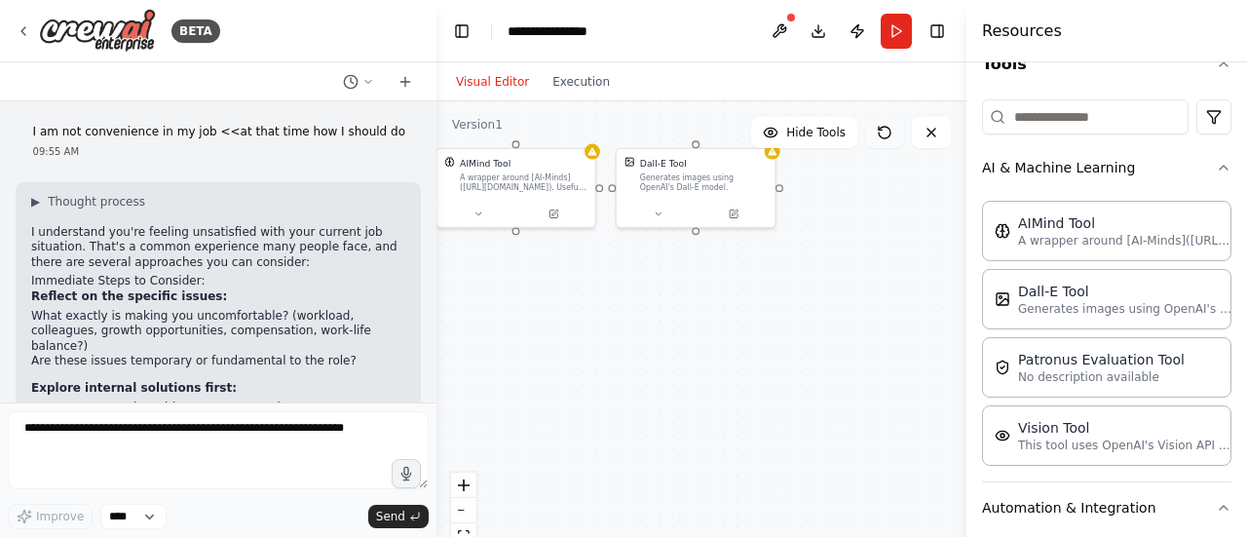
click at [884, 134] on icon at bounding box center [885, 133] width 16 height 16
drag, startPoint x: 888, startPoint y: 228, endPoint x: 882, endPoint y: 237, distance: 11.1
click at [888, 229] on div "AIMind Tool A wrapper around [AI-Minds]([URL][DOMAIN_NAME]). Useful for when yo…" at bounding box center [701, 344] width 530 height 487
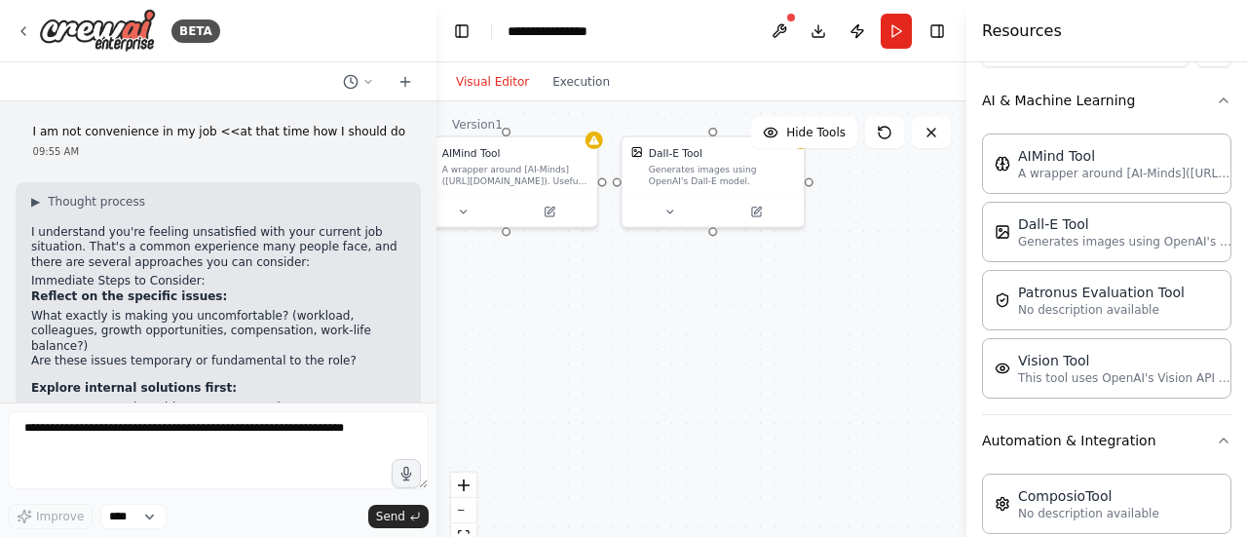
scroll to position [307, 0]
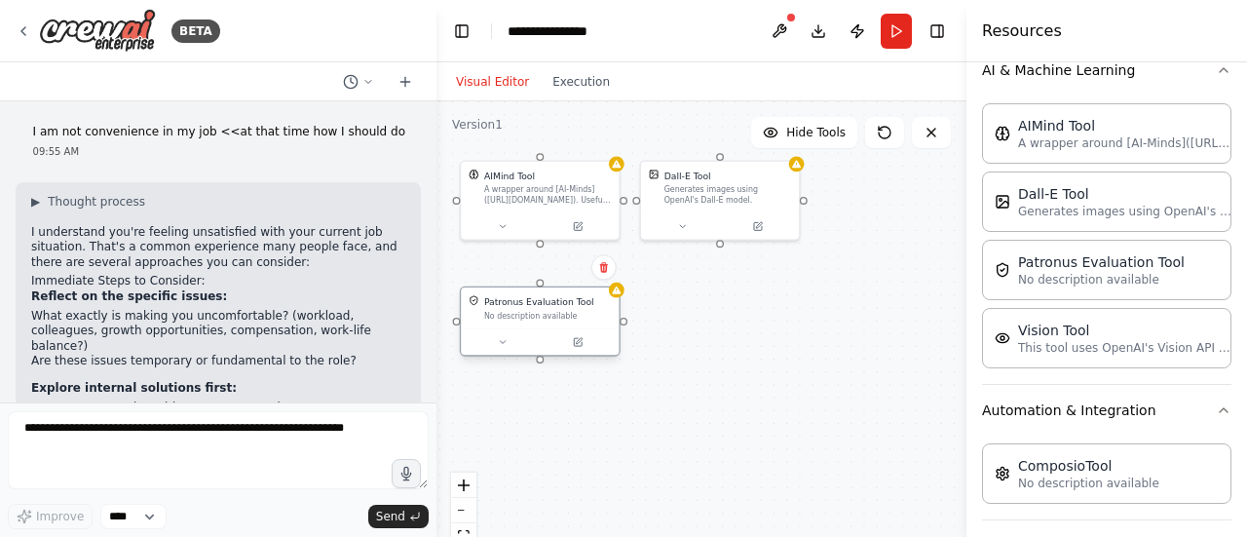
drag, startPoint x: 563, startPoint y: 336, endPoint x: 583, endPoint y: 338, distance: 19.6
click at [497, 307] on div "Patronus Evaluation Tool No description available" at bounding box center [548, 307] width 128 height 25
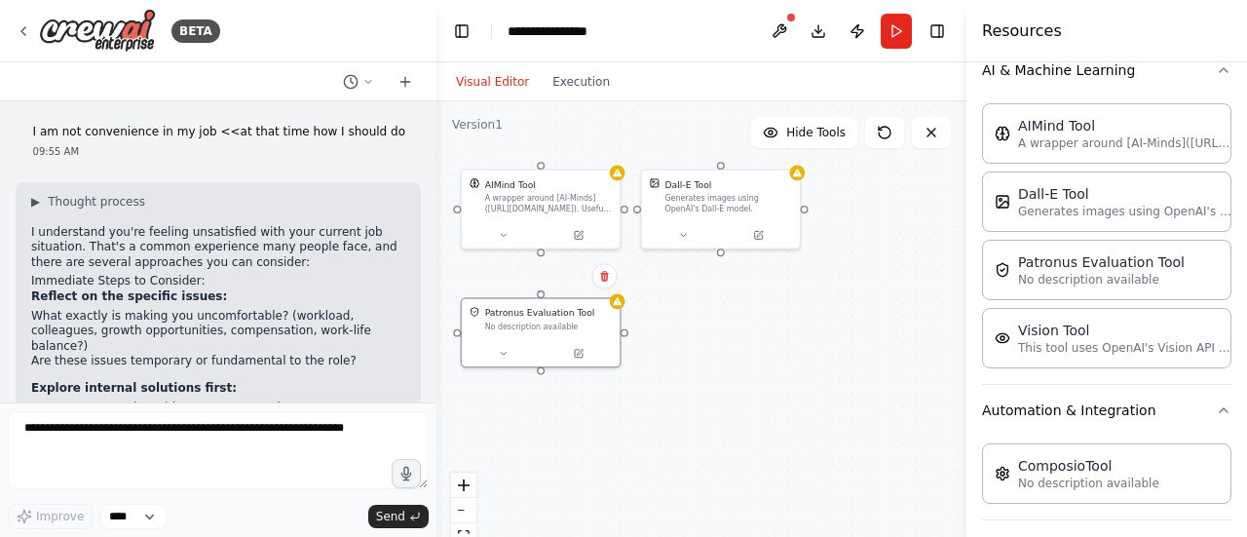
click at [542, 376] on div "AIMind Tool A wrapper around [AI-Minds]([URL][DOMAIN_NAME]). Useful for when yo…" at bounding box center [701, 344] width 530 height 487
click at [540, 345] on div at bounding box center [541, 351] width 148 height 16
drag, startPoint x: 546, startPoint y: 299, endPoint x: 544, endPoint y: 289, distance: 9.9
click at [544, 289] on div "Patronus Evaluation Tool No description available" at bounding box center [541, 303] width 158 height 41
drag, startPoint x: 544, startPoint y: 354, endPoint x: 544, endPoint y: 370, distance: 16.6
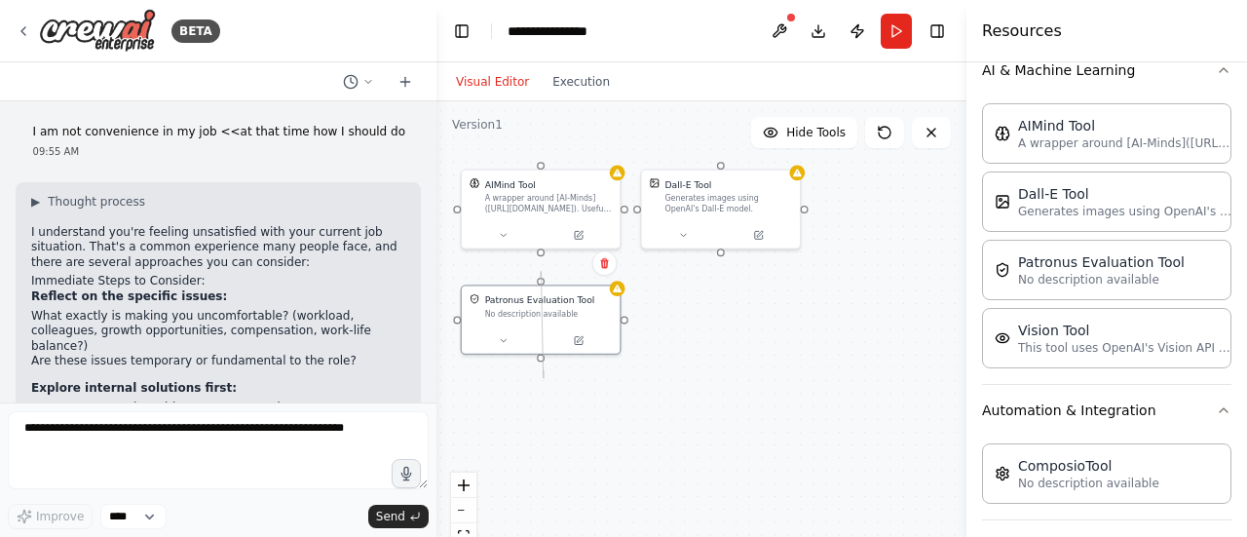
click at [544, 370] on div "AIMind Tool A wrapper around [AI-Minds]([URL][DOMAIN_NAME]). Useful for when yo…" at bounding box center [701, 344] width 530 height 487
click at [738, 377] on div "AIMind Tool A wrapper around [AI-Minds]([URL][DOMAIN_NAME]). Useful for when yo…" at bounding box center [701, 344] width 530 height 487
click at [697, 332] on div "AIMind Tool A wrapper around [AI-Minds]([URL][DOMAIN_NAME]). Useful for when yo…" at bounding box center [701, 344] width 530 height 487
drag, startPoint x: 744, startPoint y: 375, endPoint x: 691, endPoint y: 307, distance: 86.7
click at [691, 307] on div "This tool uses OpenAI's Vision API to describe the contents of an image." at bounding box center [729, 303] width 128 height 20
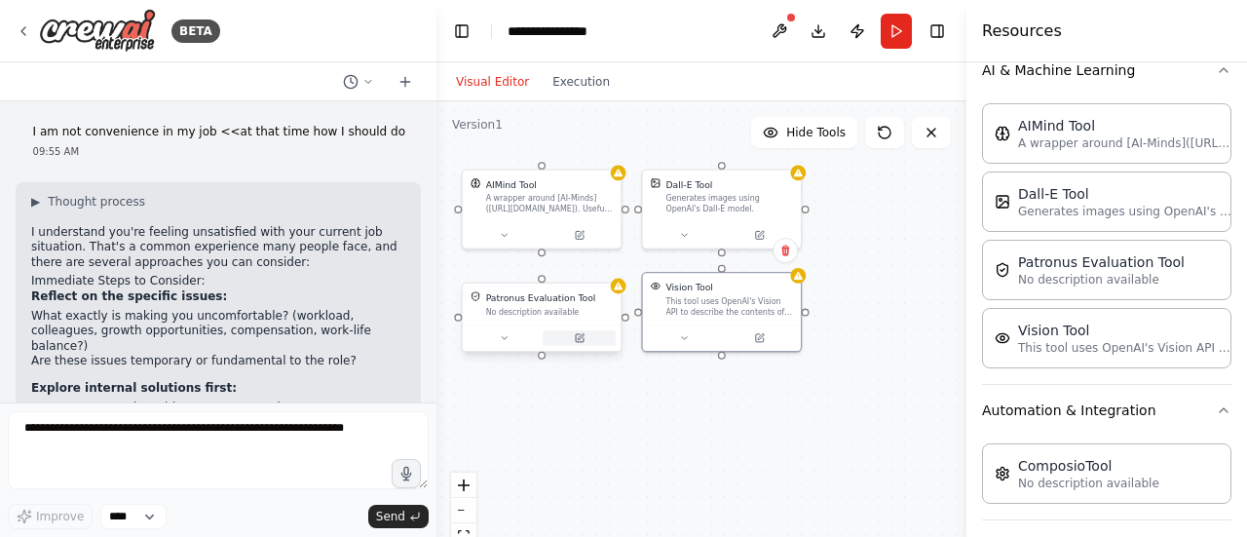
click at [564, 335] on button at bounding box center [579, 338] width 73 height 16
click at [542, 352] on div at bounding box center [542, 356] width 8 height 8
drag, startPoint x: 542, startPoint y: 351, endPoint x: 686, endPoint y: 332, distance: 145.4
click at [686, 349] on div "AIMind Tool A wrapper around [AI-Minds]([URL][DOMAIN_NAME]). Useful for when yo…" at bounding box center [623, 509] width 350 height 321
click at [544, 276] on div "Patronus Evaluation Tool No description available" at bounding box center [542, 291] width 158 height 41
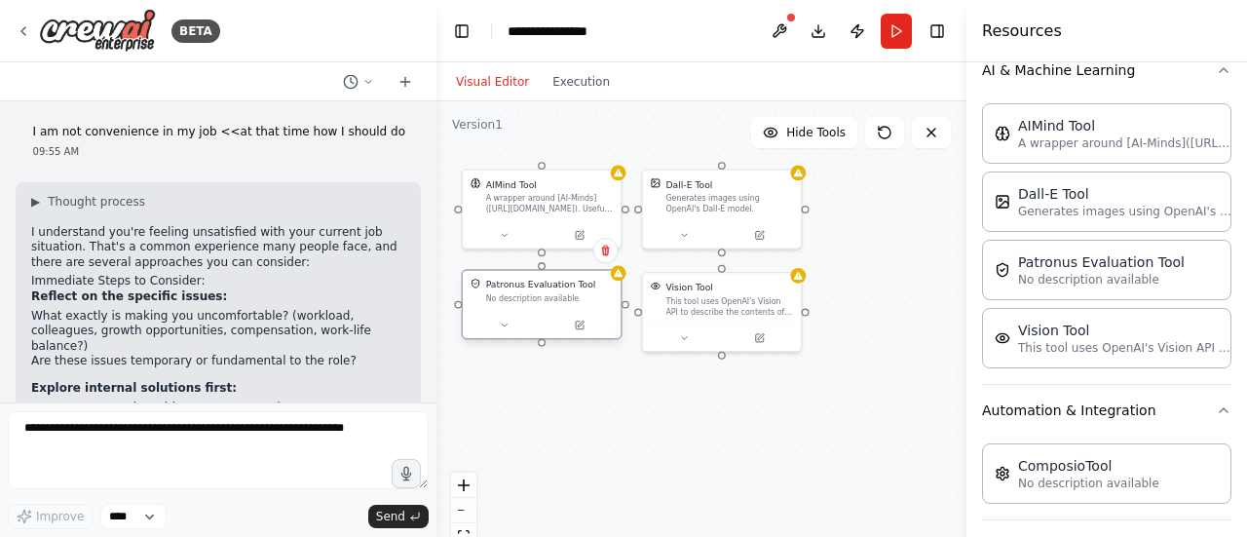
click at [507, 336] on div at bounding box center [542, 325] width 158 height 26
click at [547, 318] on button at bounding box center [579, 326] width 73 height 16
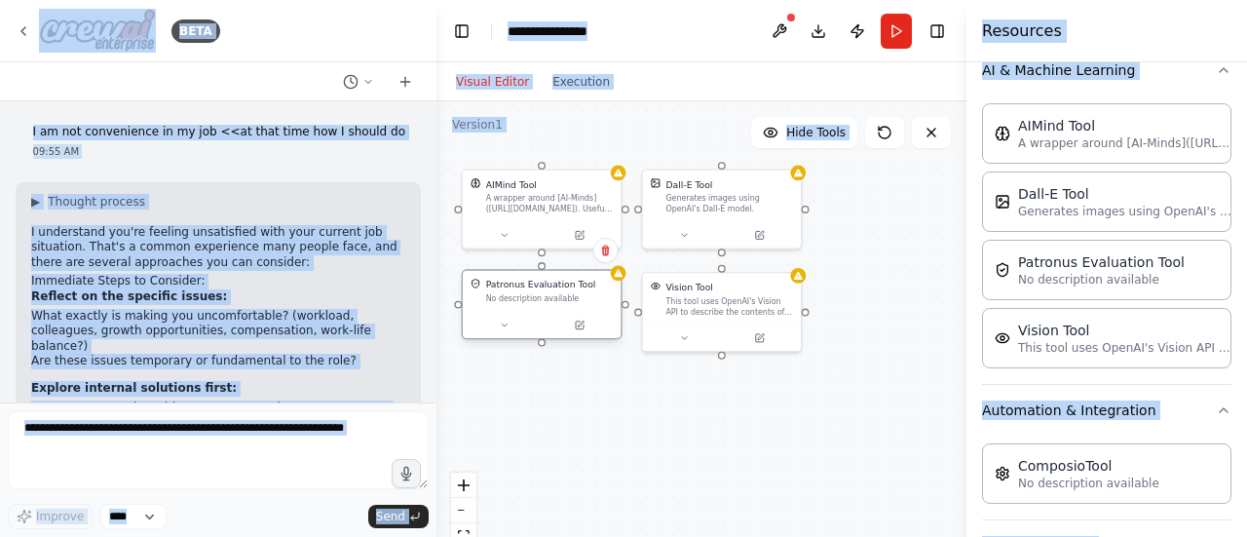
click at [547, 316] on div at bounding box center [542, 325] width 158 height 26
drag, startPoint x: 542, startPoint y: 343, endPoint x: 544, endPoint y: 367, distance: 24.4
click at [544, 367] on div "AIMind Tool A wrapper around [AI-Minds]([URL][DOMAIN_NAME]). Useful for when yo…" at bounding box center [701, 344] width 530 height 487
click at [597, 336] on div at bounding box center [542, 325] width 158 height 26
click at [720, 320] on div "Vision Tool This tool uses OpenAI's Vision API to describe the contents of an i…" at bounding box center [722, 297] width 158 height 52
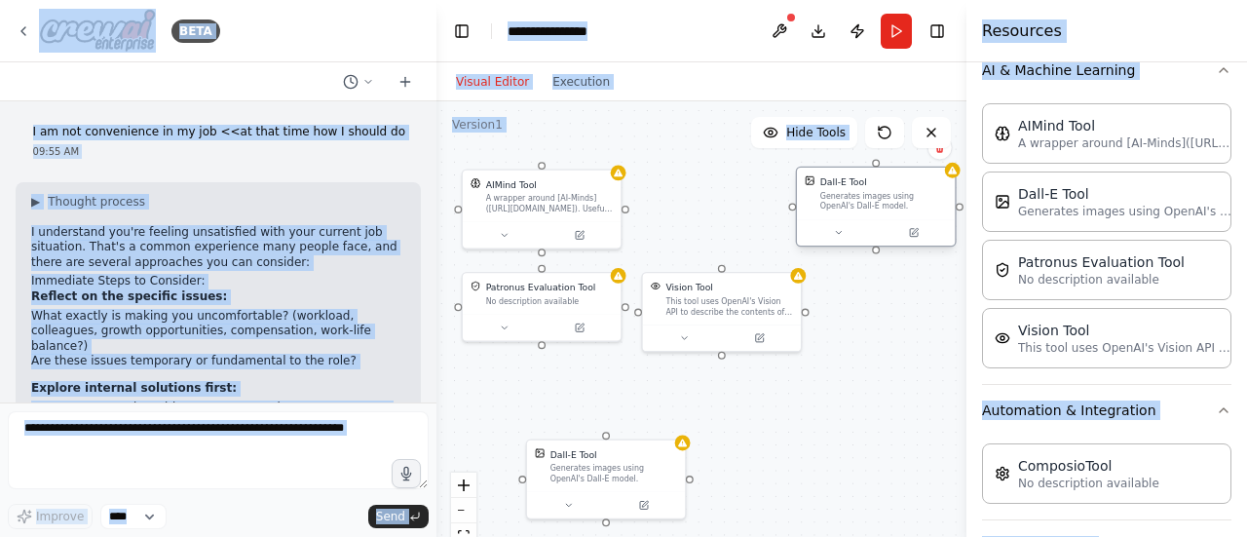
drag, startPoint x: 734, startPoint y: 208, endPoint x: 890, endPoint y: 209, distance: 156.8
click at [890, 209] on div "Generates images using OpenAI's Dall-E model." at bounding box center [884, 201] width 128 height 20
click at [564, 213] on div "AIMind Tool A wrapper around [AI-Minds]([URL][DOMAIN_NAME]). Useful for when yo…" at bounding box center [542, 207] width 161 height 80
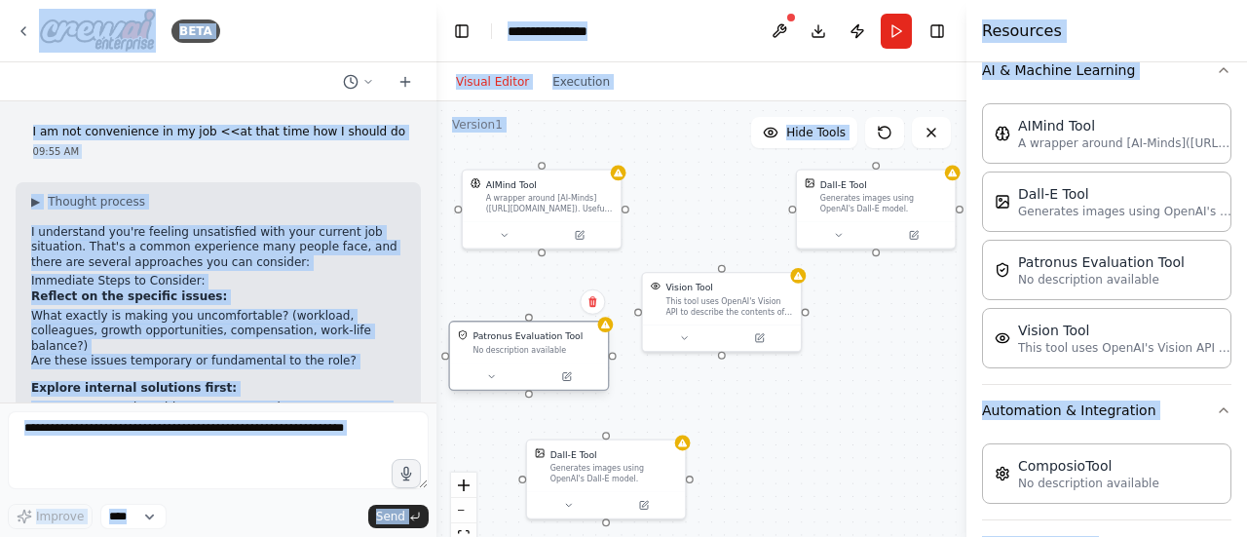
drag, startPoint x: 561, startPoint y: 315, endPoint x: 547, endPoint y: 361, distance: 48.7
click at [547, 361] on div "Patronus Evaluation Tool No description available" at bounding box center [528, 355] width 161 height 70
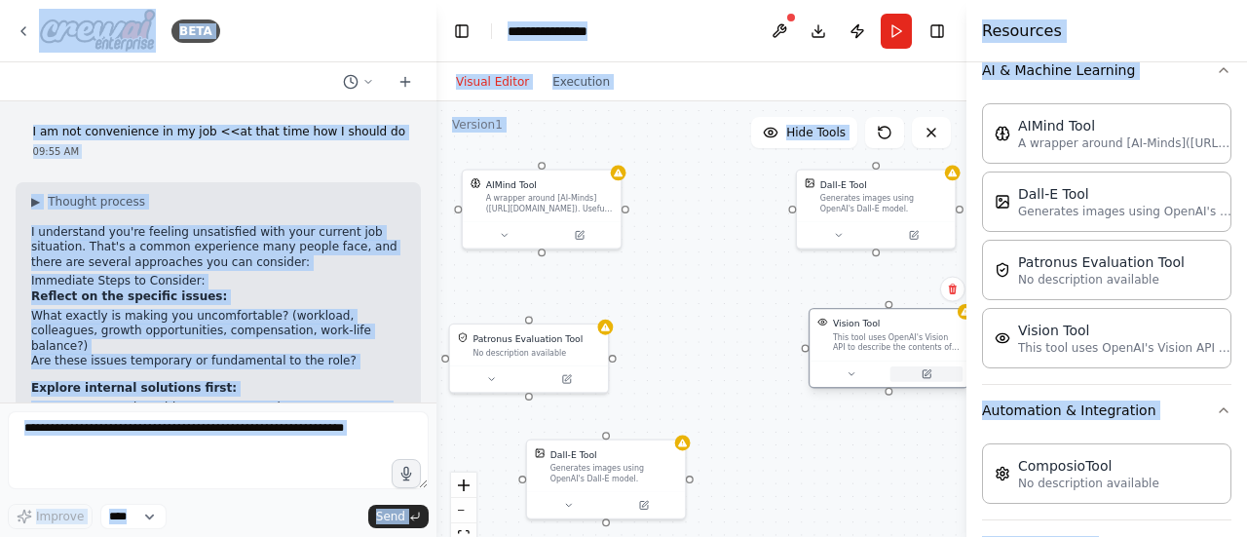
drag, startPoint x: 736, startPoint y: 340, endPoint x: 906, endPoint y: 379, distance: 173.9
click at [906, 379] on button at bounding box center [926, 374] width 73 height 16
drag, startPoint x: 857, startPoint y: 339, endPoint x: 842, endPoint y: 337, distance: 15.7
click at [842, 337] on div "This tool uses OpenAI's Vision API to describe the contents of an image." at bounding box center [884, 342] width 128 height 20
drag, startPoint x: 528, startPoint y: 320, endPoint x: 532, endPoint y: 304, distance: 17.0
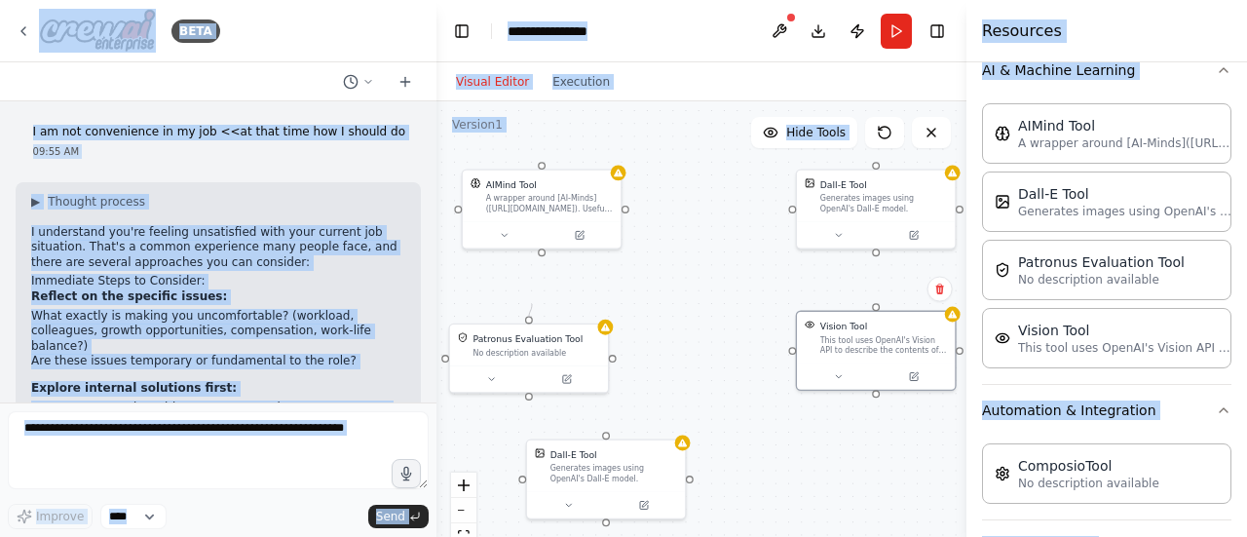
click at [532, 304] on div "AIMind Tool A wrapper around [AI-Minds]([URL][DOMAIN_NAME]). Useful for when yo…" at bounding box center [701, 344] width 530 height 487
click at [533, 327] on div "Patronus Evaluation Tool No description available" at bounding box center [529, 341] width 158 height 41
drag, startPoint x: 530, startPoint y: 320, endPoint x: 532, endPoint y: 276, distance: 43.9
click at [532, 277] on div "AIMind Tool A wrapper around [AI-Minds]([URL][DOMAIN_NAME]). Useful for when yo…" at bounding box center [701, 344] width 530 height 487
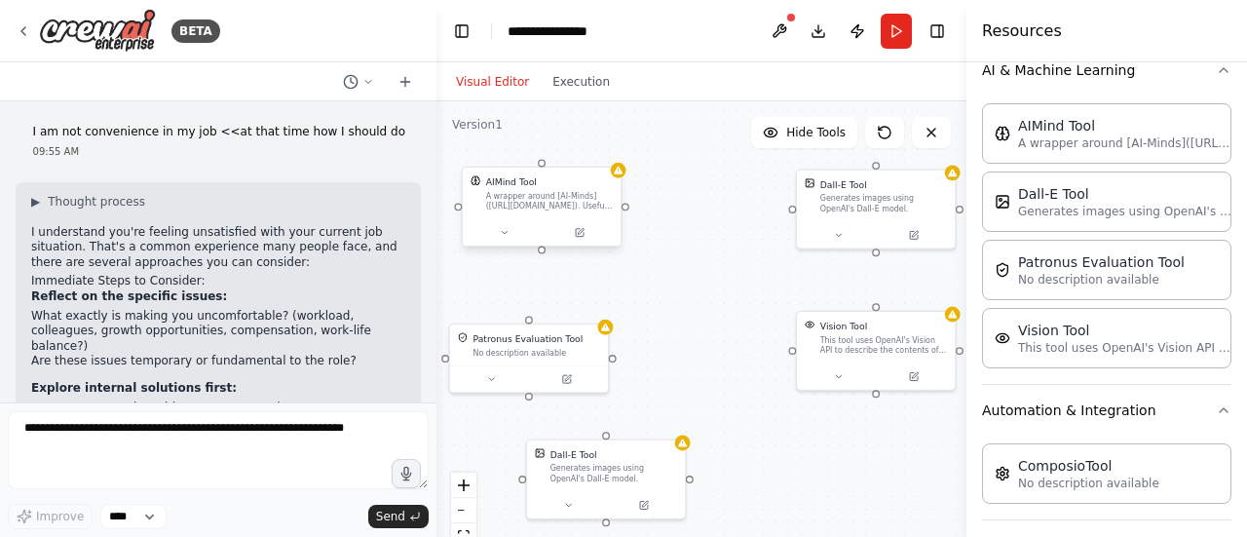
click at [542, 254] on div "AIMind Tool A wrapper around [AI-Minds]([URL][DOMAIN_NAME]). Useful for when yo…" at bounding box center [701, 344] width 530 height 487
drag, startPoint x: 539, startPoint y: 216, endPoint x: 522, endPoint y: 219, distance: 16.8
click at [522, 219] on div "AIMind Tool A wrapper around [AI-Minds]([URL][DOMAIN_NAME]). Useful for when yo…" at bounding box center [528, 207] width 161 height 80
click at [525, 256] on div "AIMind Tool A wrapper around [AI-Minds]([URL][DOMAIN_NAME]). Useful for when yo…" at bounding box center [701, 344] width 530 height 487
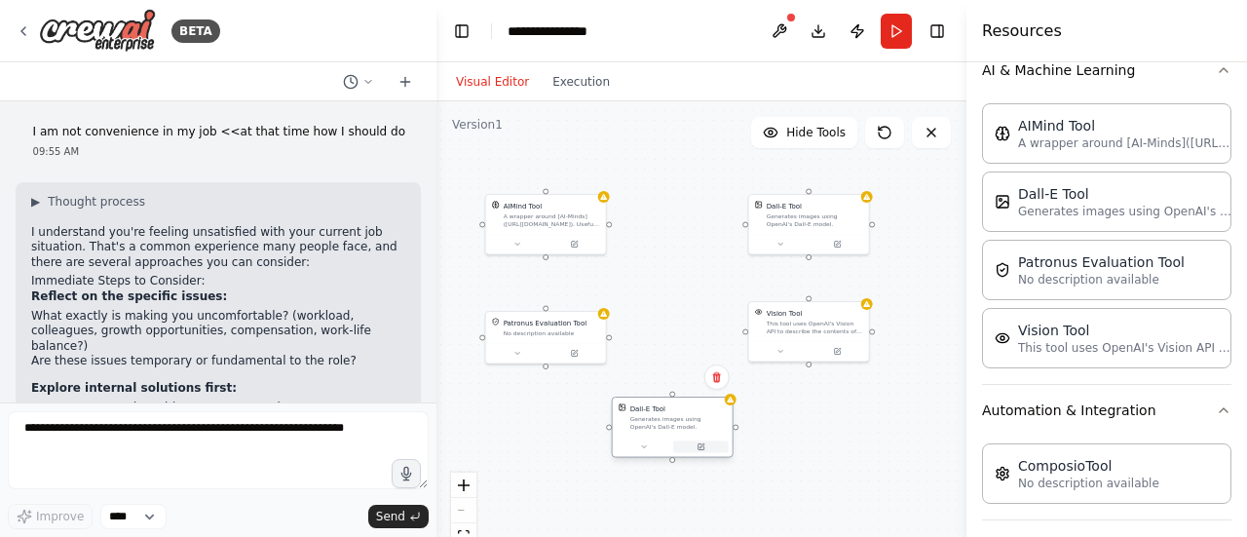
drag, startPoint x: 605, startPoint y: 438, endPoint x: 682, endPoint y: 433, distance: 77.2
click at [682, 433] on div "Dall-E Tool Generates images using OpenAI's Dall-E model." at bounding box center [673, 426] width 122 height 61
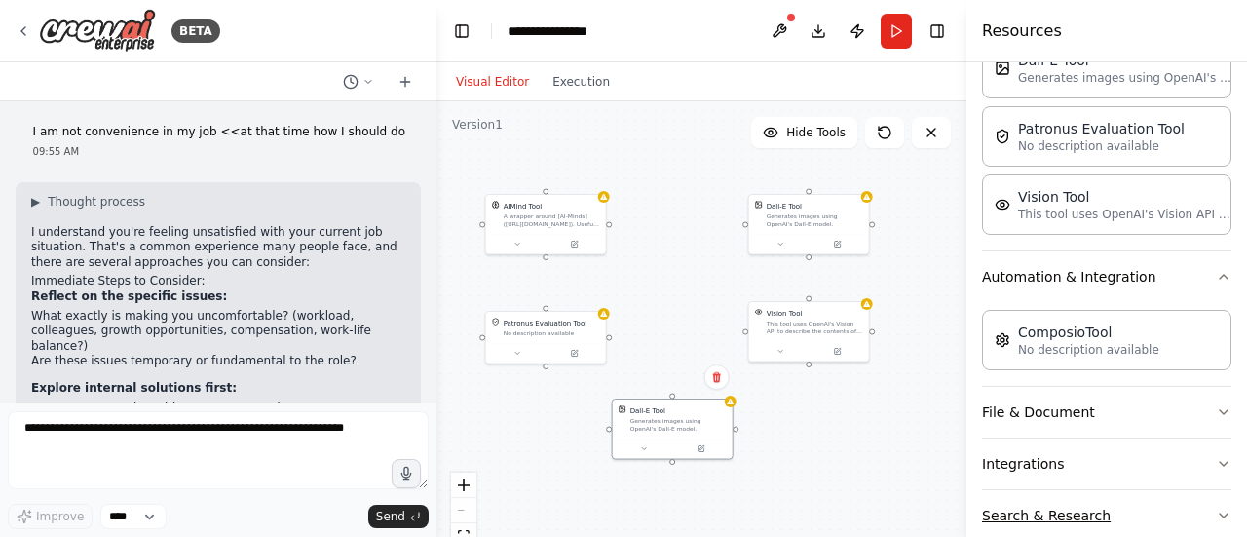
scroll to position [502, 0]
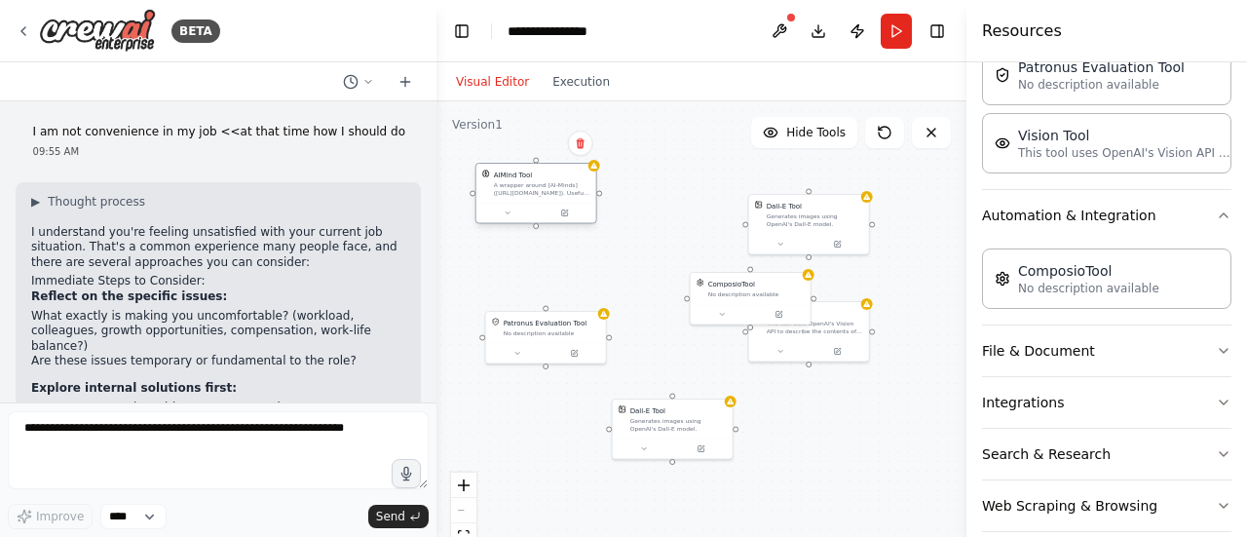
drag, startPoint x: 568, startPoint y: 227, endPoint x: 552, endPoint y: 192, distance: 38.4
click at [552, 192] on div "AIMind Tool A wrapper around [AI-Minds]([URL][DOMAIN_NAME]). Useful for when yo…" at bounding box center [536, 183] width 120 height 39
click at [933, 130] on icon at bounding box center [931, 133] width 16 height 16
click at [831, 144] on button "Hide Tools" at bounding box center [804, 132] width 106 height 31
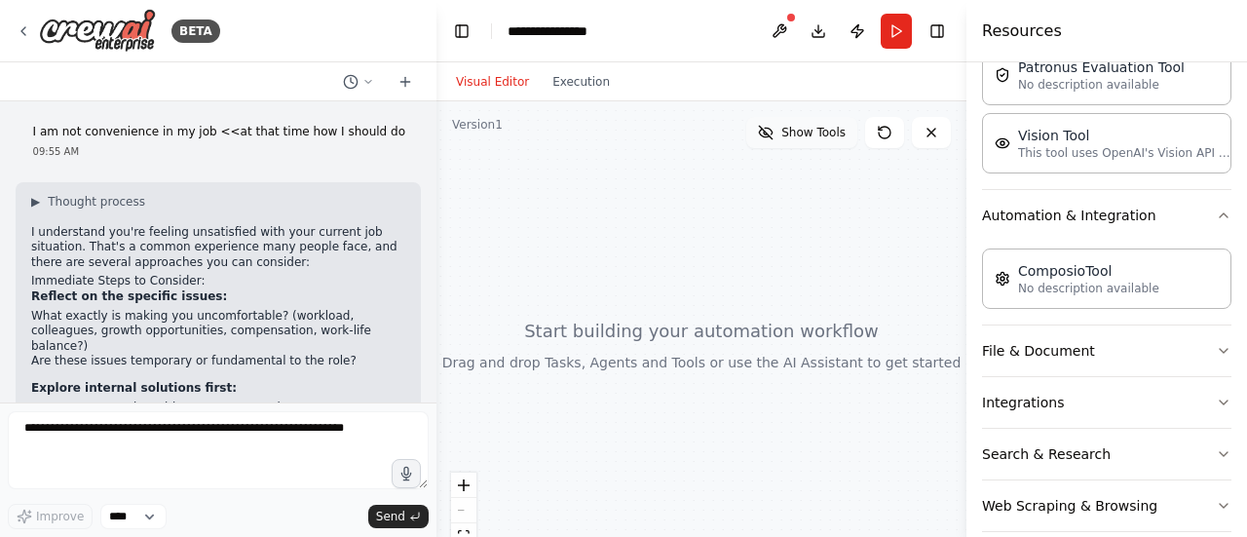
click at [817, 130] on span "Show Tools" at bounding box center [813, 133] width 64 height 16
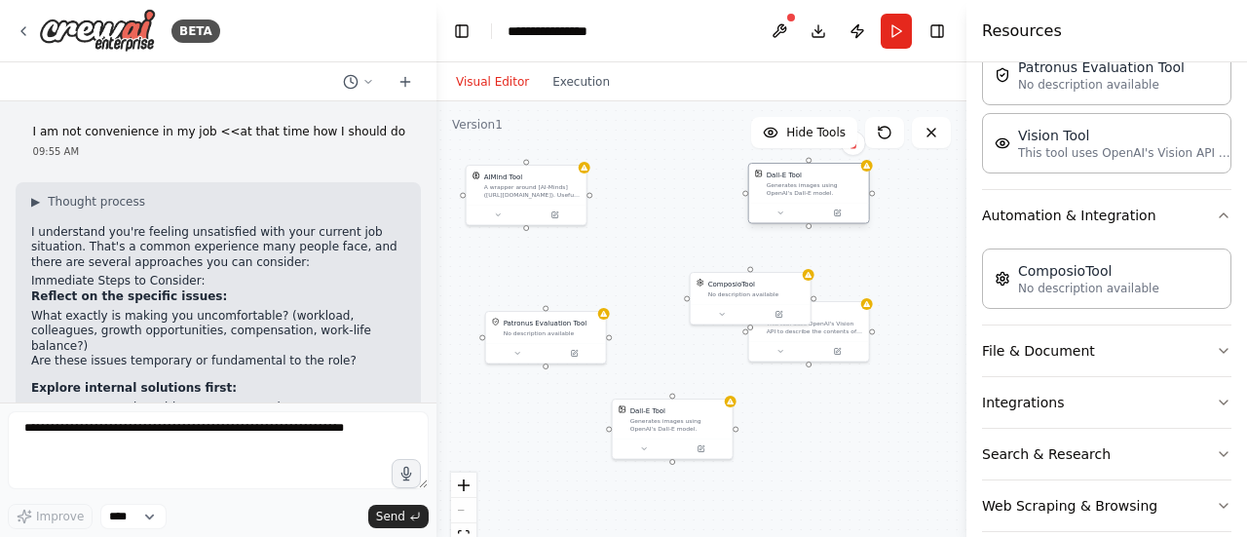
drag, startPoint x: 786, startPoint y: 230, endPoint x: 789, endPoint y: 196, distance: 34.2
click at [789, 196] on div "Dall-E Tool Generates images using OpenAI's Dall-E model." at bounding box center [809, 183] width 120 height 39
drag, startPoint x: 731, startPoint y: 301, endPoint x: 639, endPoint y: 266, distance: 98.1
click at [639, 266] on div "ComposioTool No description available" at bounding box center [663, 258] width 122 height 54
drag, startPoint x: 535, startPoint y: 342, endPoint x: 559, endPoint y: 344, distance: 24.4
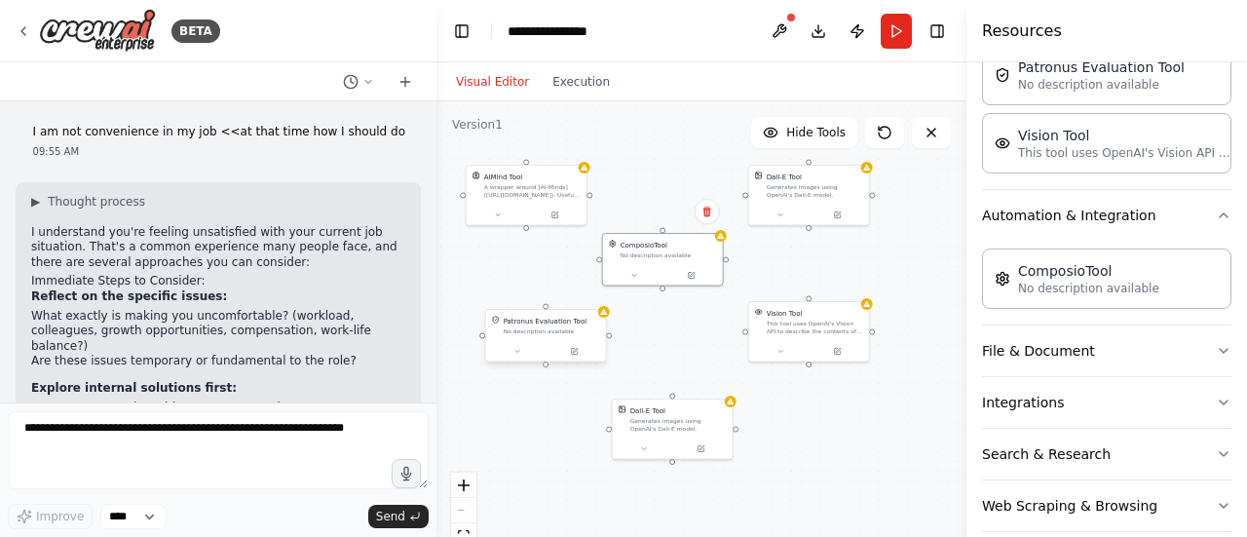
click at [535, 343] on div at bounding box center [546, 351] width 120 height 20
drag, startPoint x: 561, startPoint y: 348, endPoint x: 543, endPoint y: 377, distance: 34.6
click at [543, 377] on button at bounding box center [555, 381] width 56 height 12
drag, startPoint x: 831, startPoint y: 339, endPoint x: 773, endPoint y: 328, distance: 58.5
click at [847, 381] on div at bounding box center [829, 390] width 120 height 20
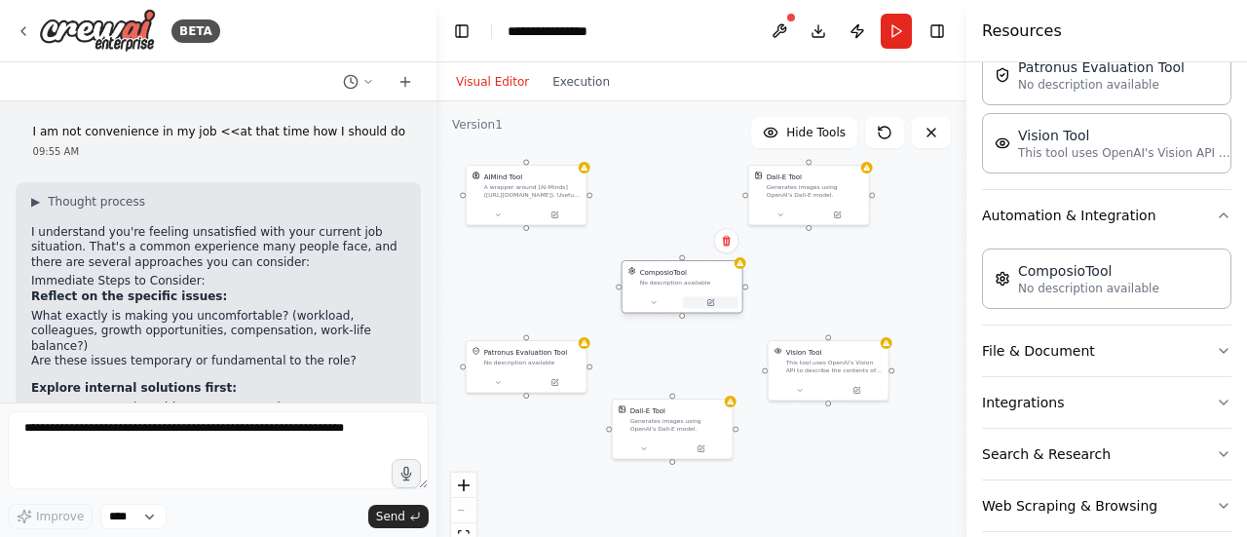
drag, startPoint x: 699, startPoint y: 268, endPoint x: 716, endPoint y: 297, distance: 33.6
click at [716, 297] on button at bounding box center [711, 303] width 56 height 12
drag, startPoint x: 703, startPoint y: 447, endPoint x: 708, endPoint y: 512, distance: 65.4
click at [708, 512] on div at bounding box center [682, 505] width 120 height 20
drag, startPoint x: 667, startPoint y: 473, endPoint x: 666, endPoint y: 433, distance: 40.9
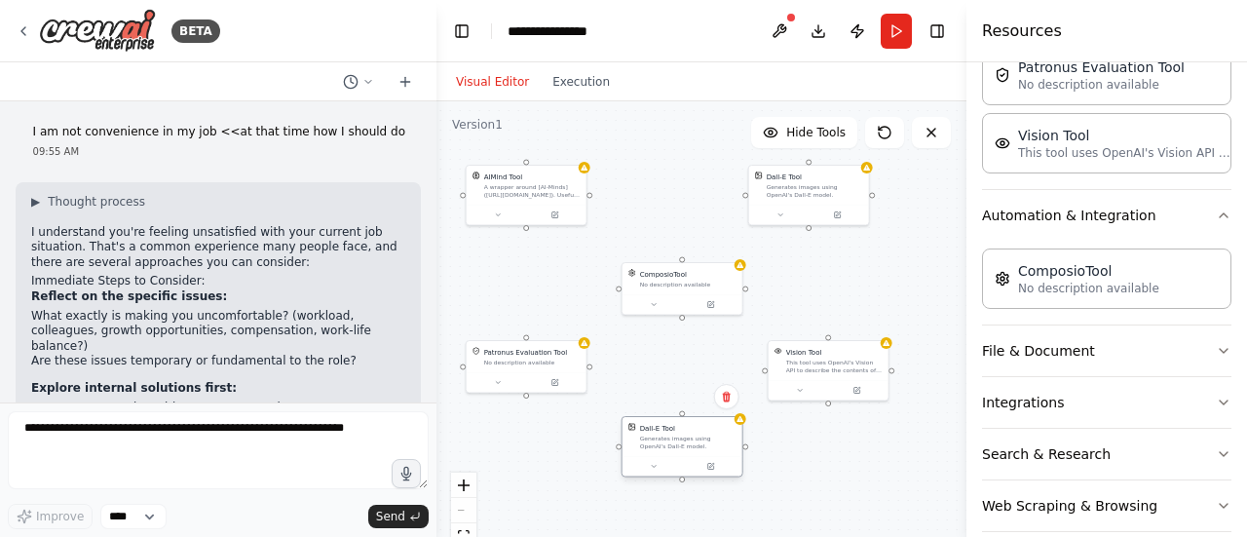
click at [666, 433] on div "Dall-E Tool Generates images using OpenAI's Dall-E model." at bounding box center [688, 436] width 96 height 27
drag, startPoint x: 516, startPoint y: 382, endPoint x: 516, endPoint y: 406, distance: 24.4
click at [516, 406] on div "Patronus Evaluation Tool No description available" at bounding box center [527, 404] width 122 height 54
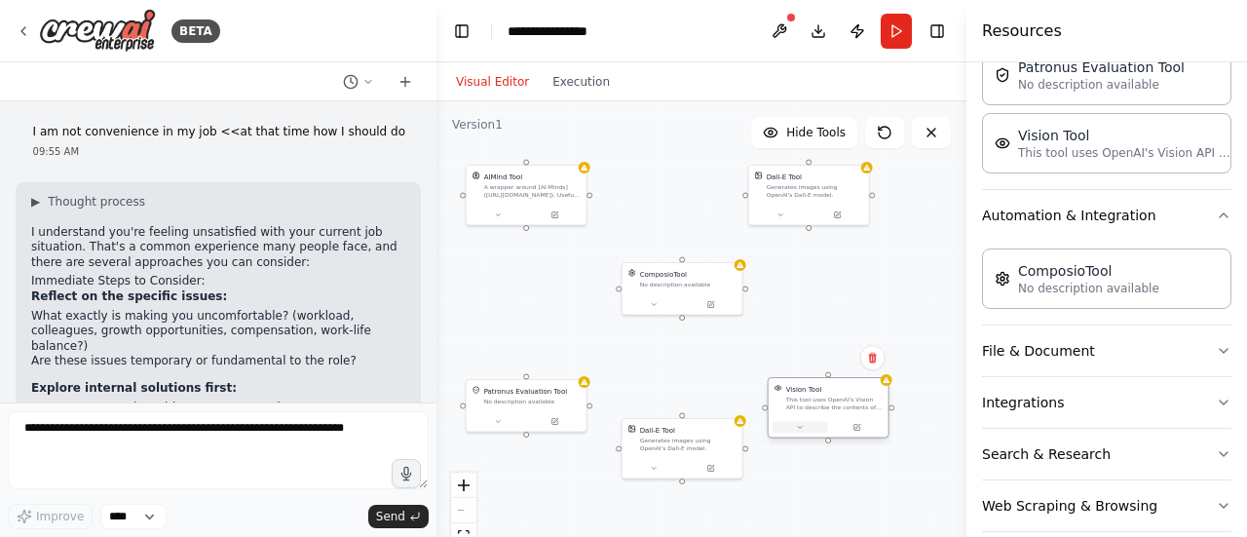
drag, startPoint x: 822, startPoint y: 387, endPoint x: 824, endPoint y: 428, distance: 41.0
click at [824, 428] on button at bounding box center [800, 428] width 56 height 12
drag, startPoint x: 703, startPoint y: 278, endPoint x: 692, endPoint y: 332, distance: 55.8
click at [692, 332] on div "ComposioTool No description available" at bounding box center [678, 325] width 96 height 19
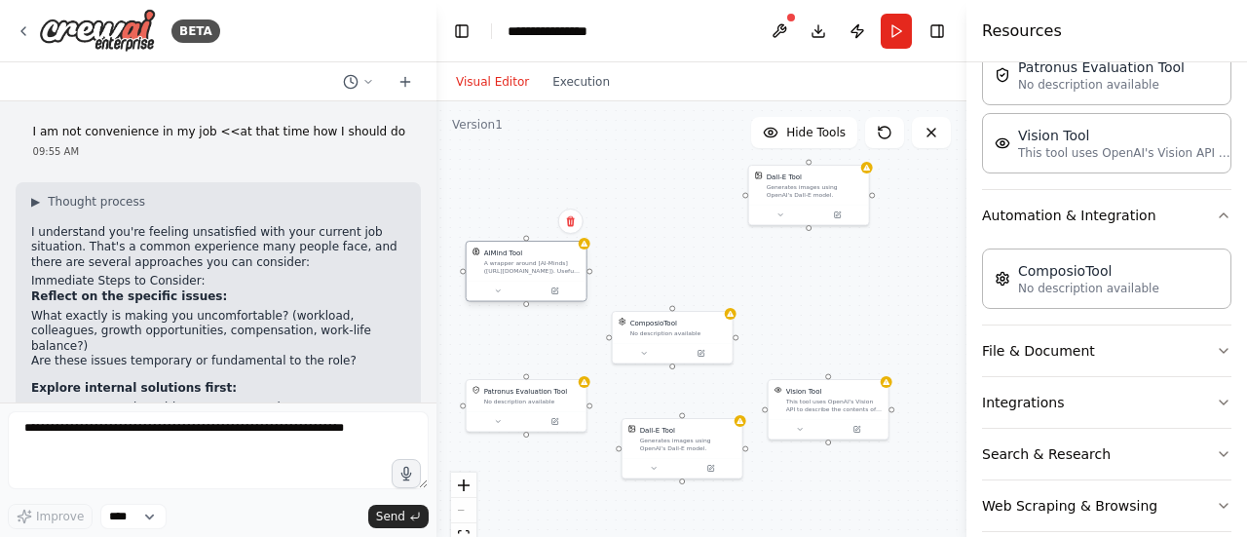
drag, startPoint x: 520, startPoint y: 237, endPoint x: 519, endPoint y: 264, distance: 27.3
click at [519, 264] on div "A wrapper around [AI-Minds]([URL][DOMAIN_NAME]). Useful for when you need answe…" at bounding box center [532, 267] width 96 height 16
drag, startPoint x: 790, startPoint y: 207, endPoint x: 800, endPoint y: 286, distance: 80.5
click at [800, 286] on button at bounding box center [791, 291] width 56 height 12
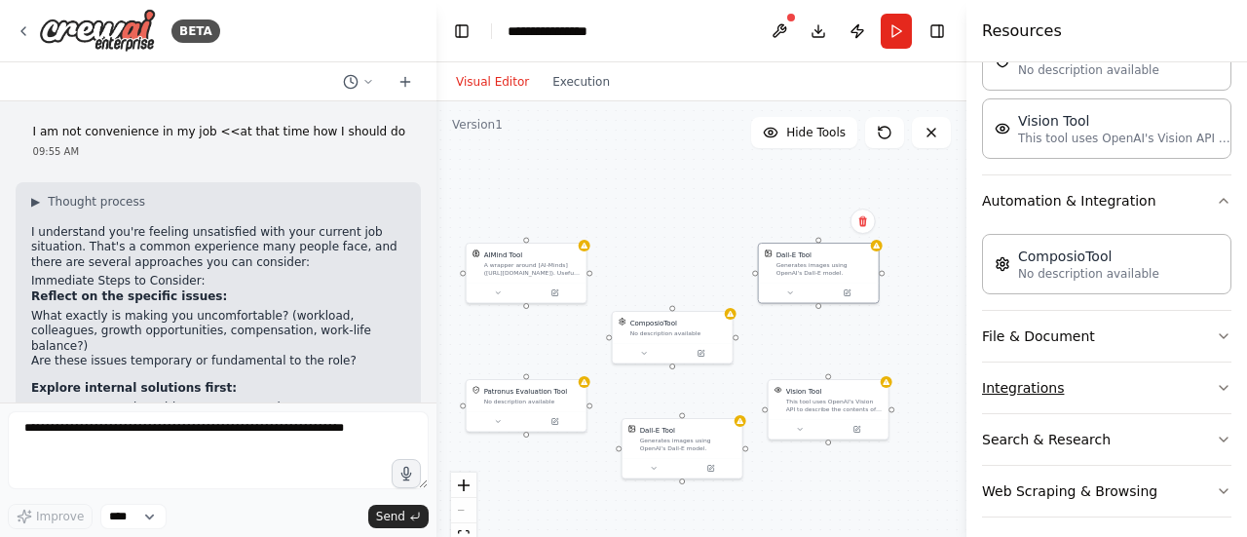
scroll to position [520, 0]
drag, startPoint x: 1072, startPoint y: 467, endPoint x: 948, endPoint y: 352, distance: 168.9
click at [682, 242] on div "BETA I am not convenience in my job <<at that time how I should do 09:55 AM ▶ T…" at bounding box center [623, 268] width 1247 height 537
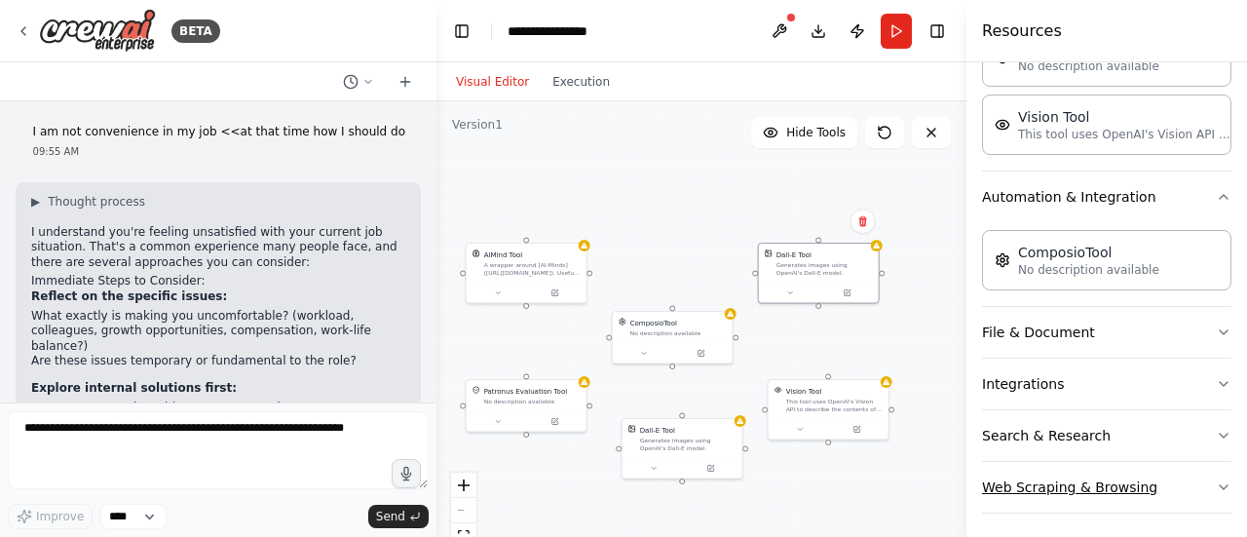
click at [1032, 486] on button "Web Scraping & Browsing" at bounding box center [1106, 487] width 249 height 51
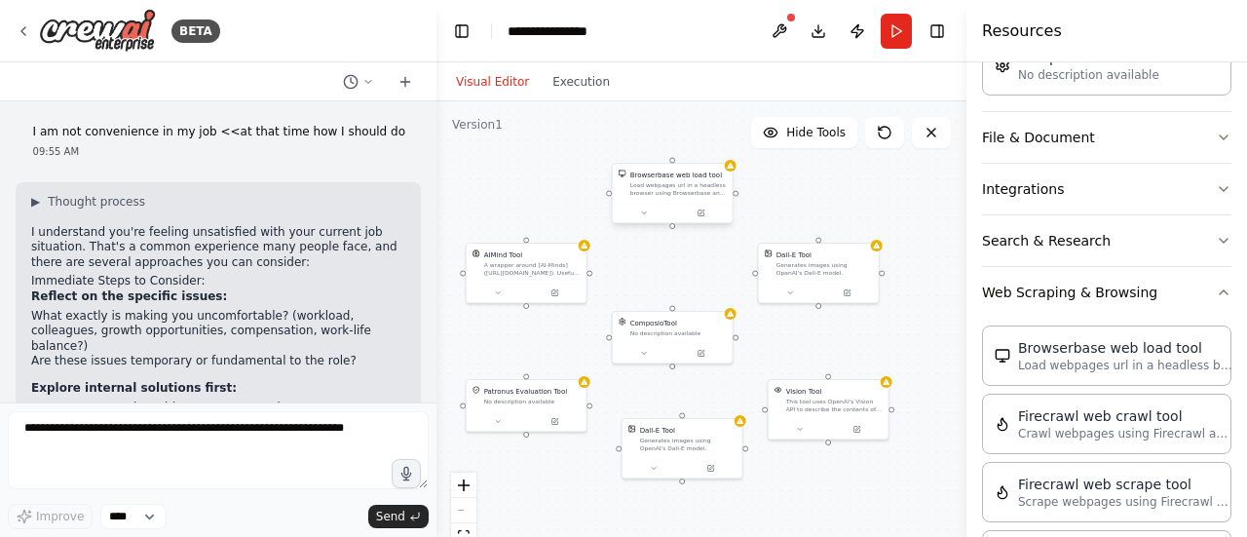
drag, startPoint x: 1059, startPoint y: 339, endPoint x: 635, endPoint y: 171, distance: 455.7
drag, startPoint x: 696, startPoint y: 337, endPoint x: 701, endPoint y: 328, distance: 10.5
click at [701, 328] on div "ComposioTool No description available" at bounding box center [682, 315] width 120 height 31
drag, startPoint x: 575, startPoint y: 406, endPoint x: 576, endPoint y: 394, distance: 12.7
click at [576, 394] on div "Patronus Evaluation Tool No description available" at bounding box center [527, 383] width 120 height 31
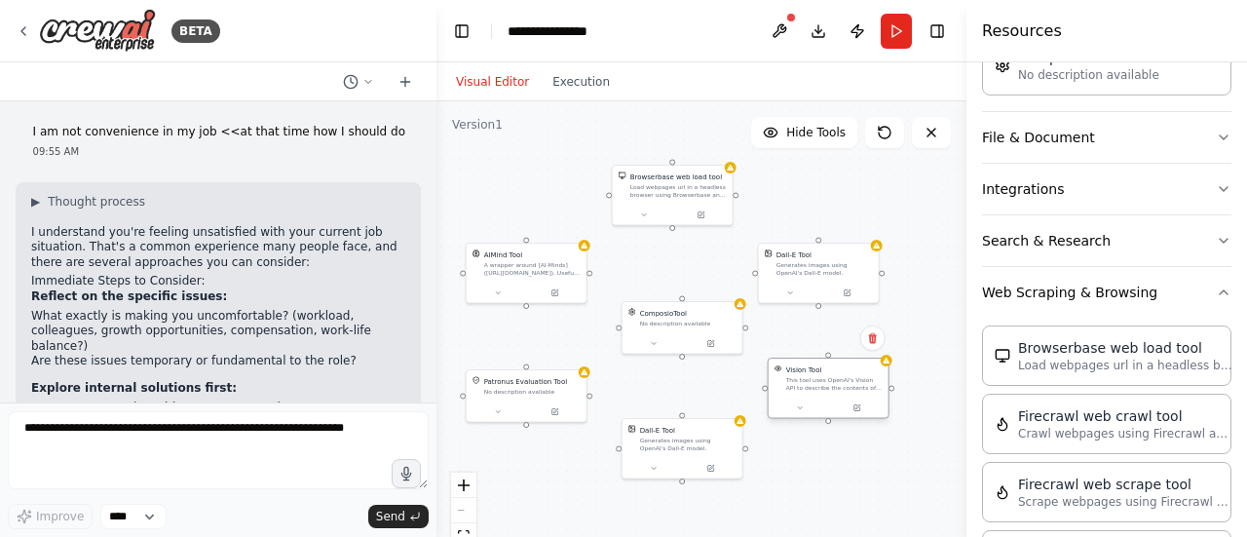
drag, startPoint x: 787, startPoint y: 404, endPoint x: 788, endPoint y: 385, distance: 19.5
click at [788, 385] on div "This tool uses OpenAI's Vision API to describe the contents of an image." at bounding box center [834, 384] width 96 height 16
click at [681, 456] on div "Generates images using OpenAI's Dall-E model." at bounding box center [688, 452] width 96 height 16
drag, startPoint x: 583, startPoint y: 413, endPoint x: 584, endPoint y: 402, distance: 10.9
click at [584, 402] on div at bounding box center [527, 400] width 120 height 20
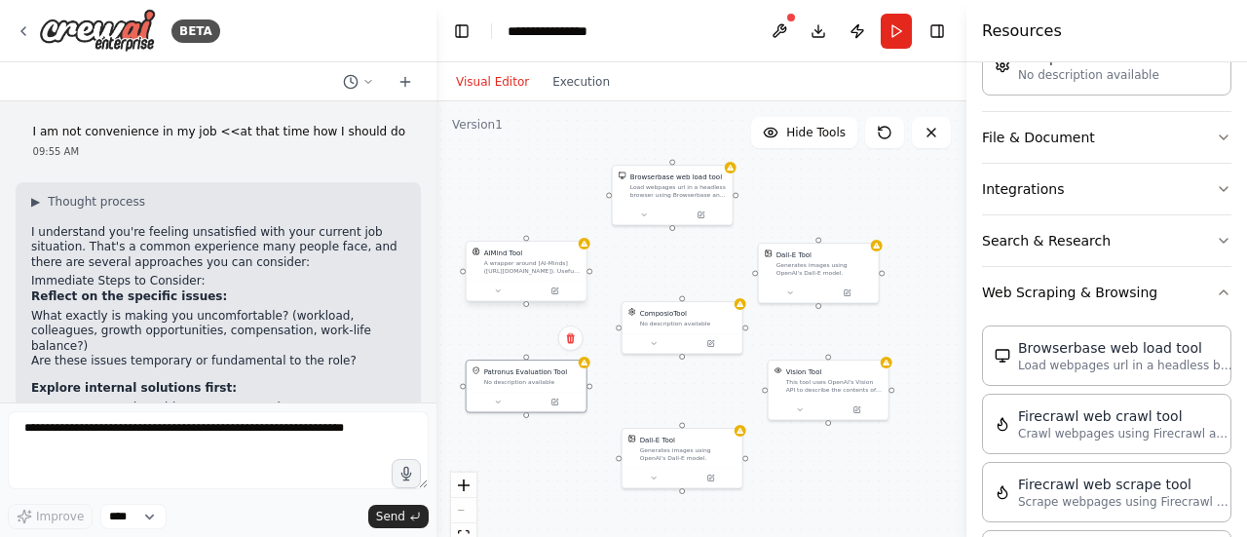
click at [573, 280] on div "AIMind Tool A wrapper around [AI-Minds]([URL][DOMAIN_NAME]). Useful for when yo…" at bounding box center [527, 261] width 120 height 39
click at [712, 215] on button at bounding box center [701, 213] width 56 height 12
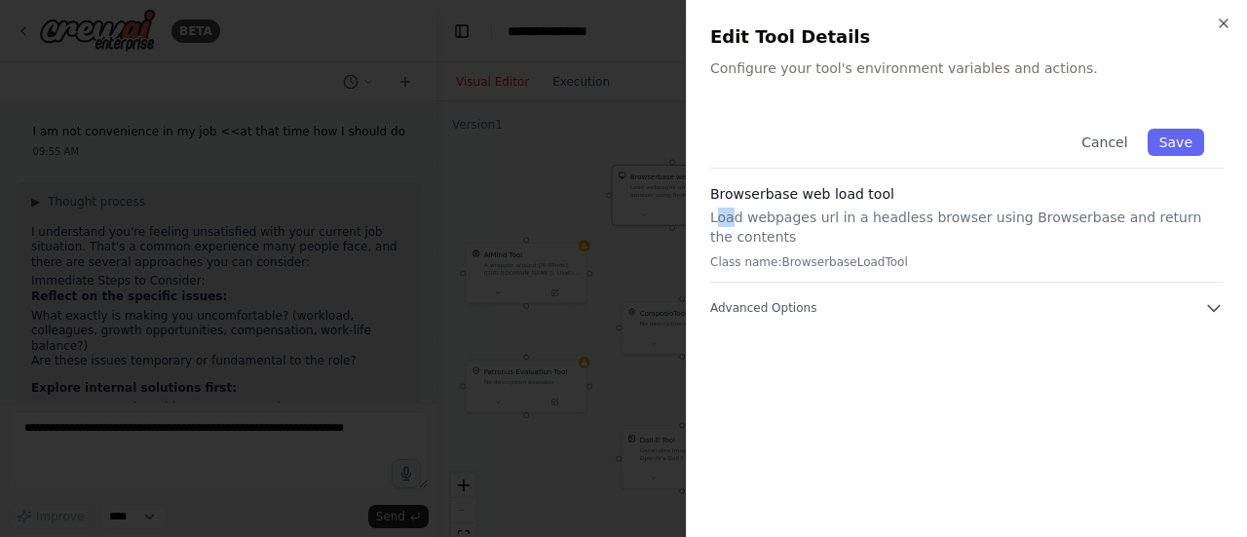
drag, startPoint x: 715, startPoint y: 212, endPoint x: 762, endPoint y: 192, distance: 51.0
click at [750, 200] on div "Browserbase web load tool Load webpages url in a headless browser using Browser…" at bounding box center [966, 233] width 513 height 98
click at [1229, 11] on div "Close Edit Tool Details Configure your tool's environment variables and actions…" at bounding box center [966, 268] width 561 height 537
click at [1230, 16] on icon "button" at bounding box center [1224, 24] width 16 height 16
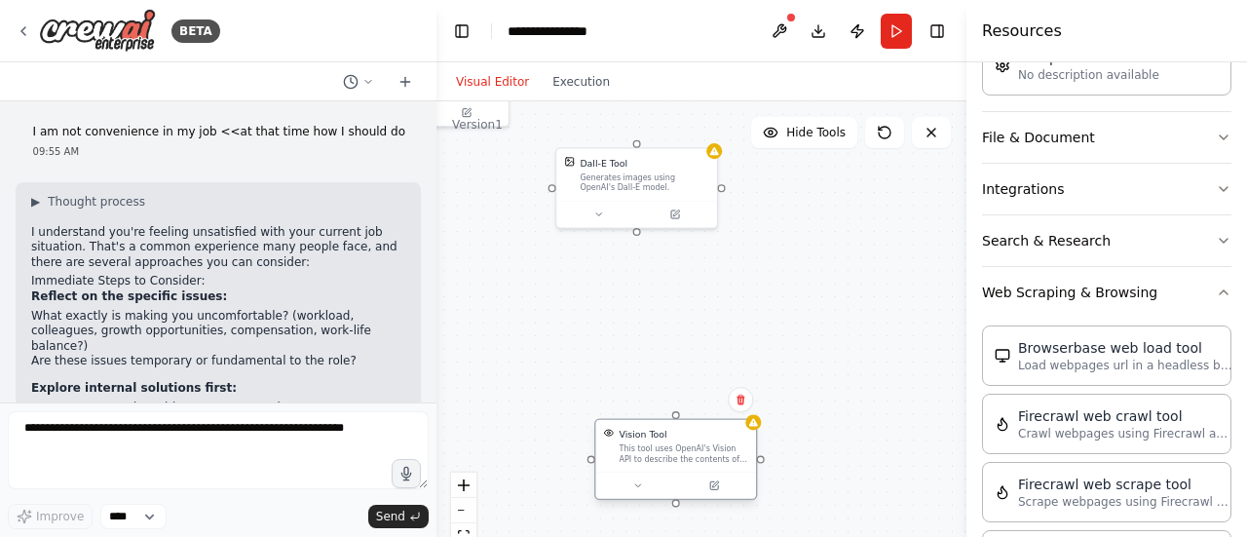
drag, startPoint x: 816, startPoint y: 381, endPoint x: 651, endPoint y: 450, distance: 179.5
click at [651, 443] on div "This tool uses OpenAI's Vision API to describe the contents of an image." at bounding box center [684, 453] width 129 height 20
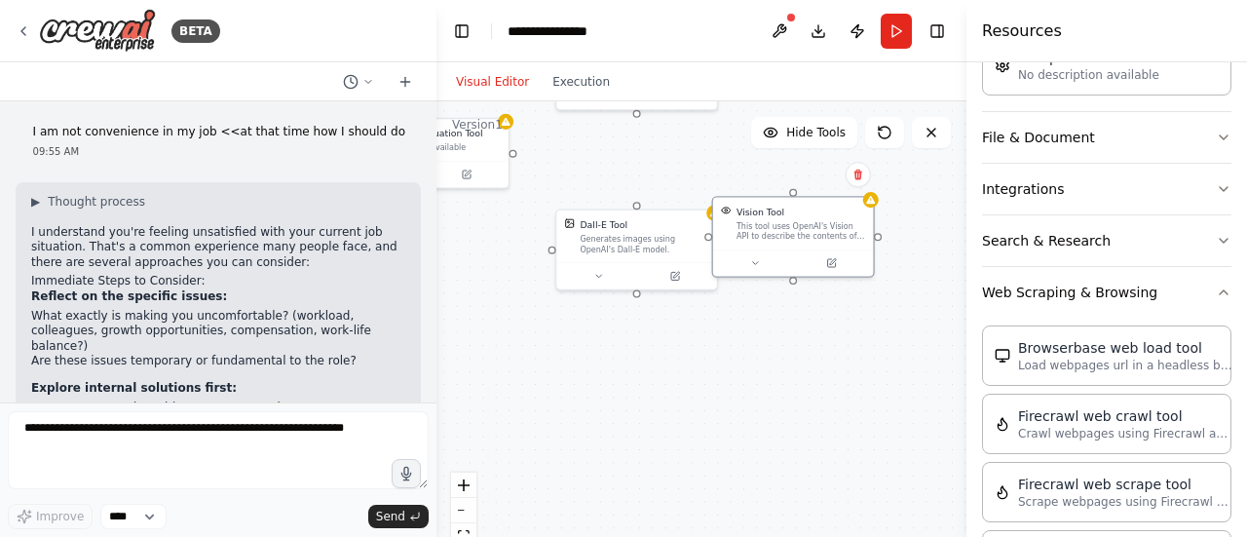
drag, startPoint x: 673, startPoint y: 441, endPoint x: 834, endPoint y: 183, distance: 304.1
click at [834, 183] on div "AIMind Tool A wrapper around [AI-Minds]([URL][DOMAIN_NAME]). Useful for when yo…" at bounding box center [701, 344] width 530 height 487
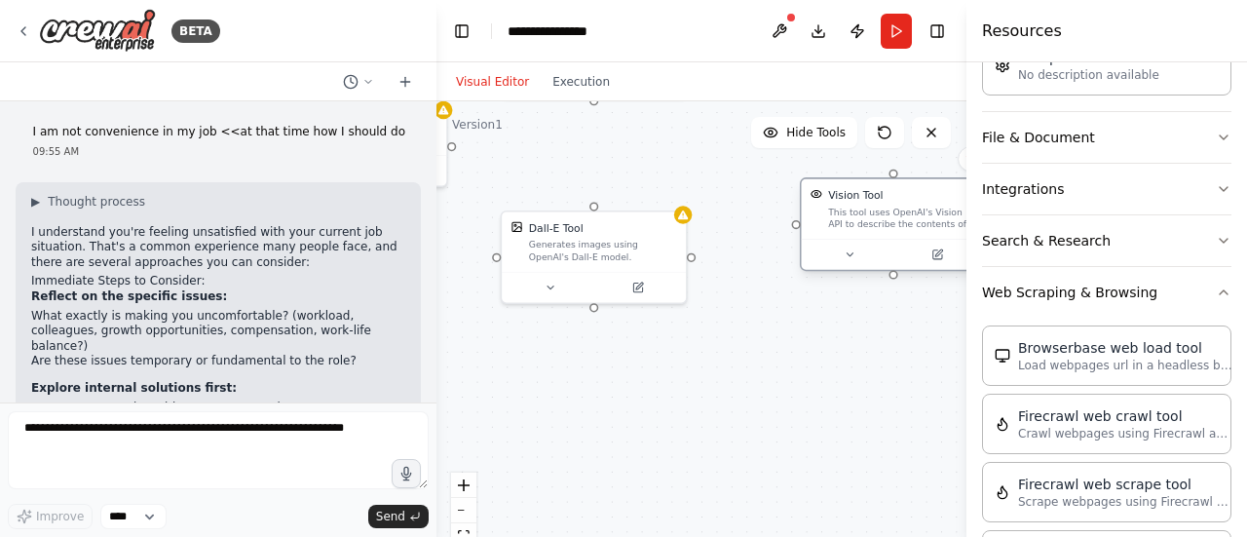
drag, startPoint x: 723, startPoint y: 269, endPoint x: 838, endPoint y: 243, distance: 117.9
click at [838, 243] on div at bounding box center [894, 254] width 184 height 31
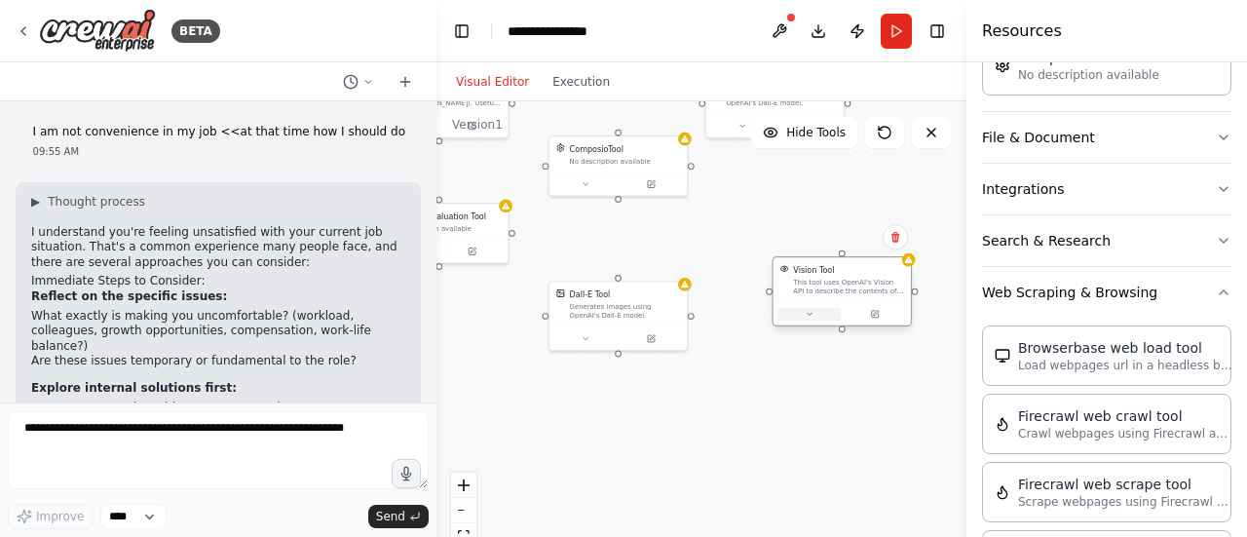
drag, startPoint x: 821, startPoint y: 285, endPoint x: 793, endPoint y: 316, distance: 41.4
click at [783, 327] on div "AIMind Tool A wrapper around [AI-Minds]([URL][DOMAIN_NAME]). Useful for when yo…" at bounding box center [701, 344] width 530 height 487
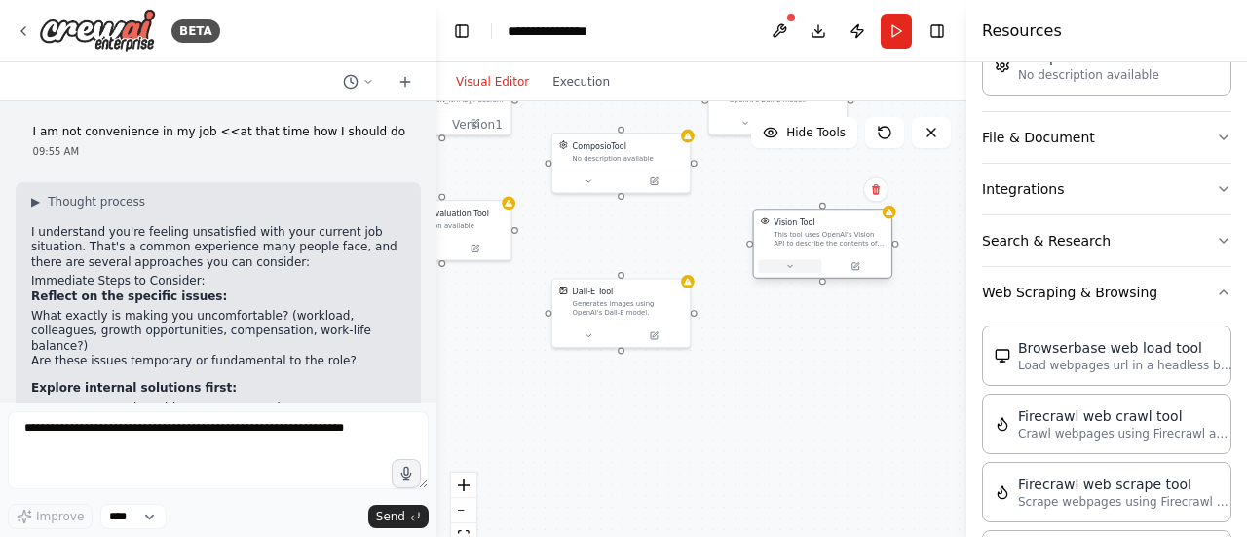
drag, startPoint x: 785, startPoint y: 288, endPoint x: 772, endPoint y: 268, distance: 24.6
click at [772, 268] on button at bounding box center [789, 266] width 63 height 14
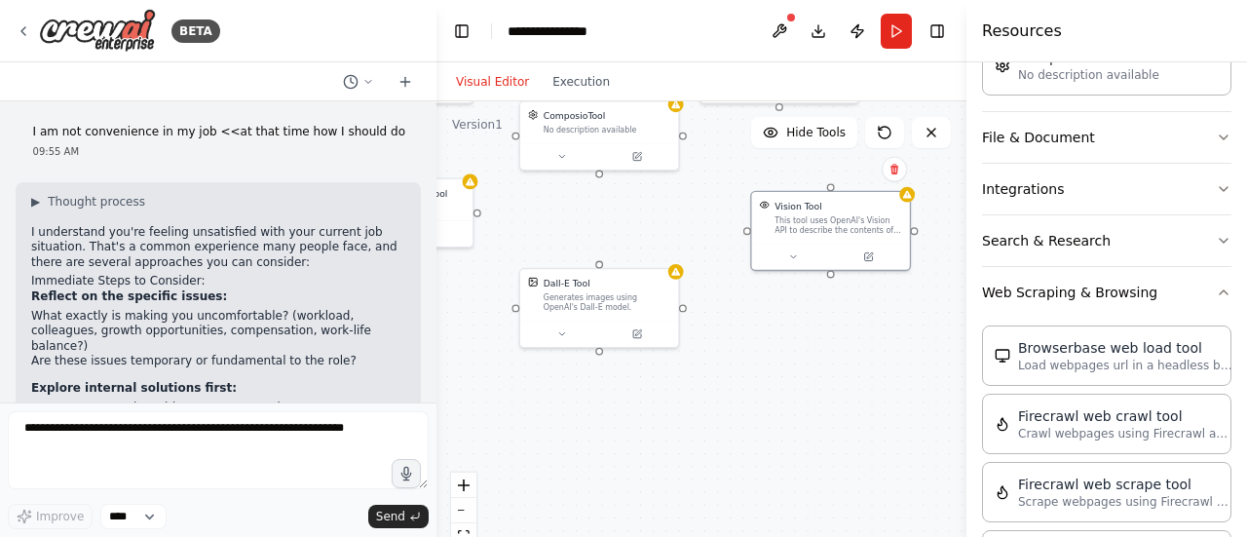
click at [733, 348] on div "AIMind Tool A wrapper around [AI-Minds]([URL][DOMAIN_NAME]). Useful for when yo…" at bounding box center [701, 344] width 530 height 487
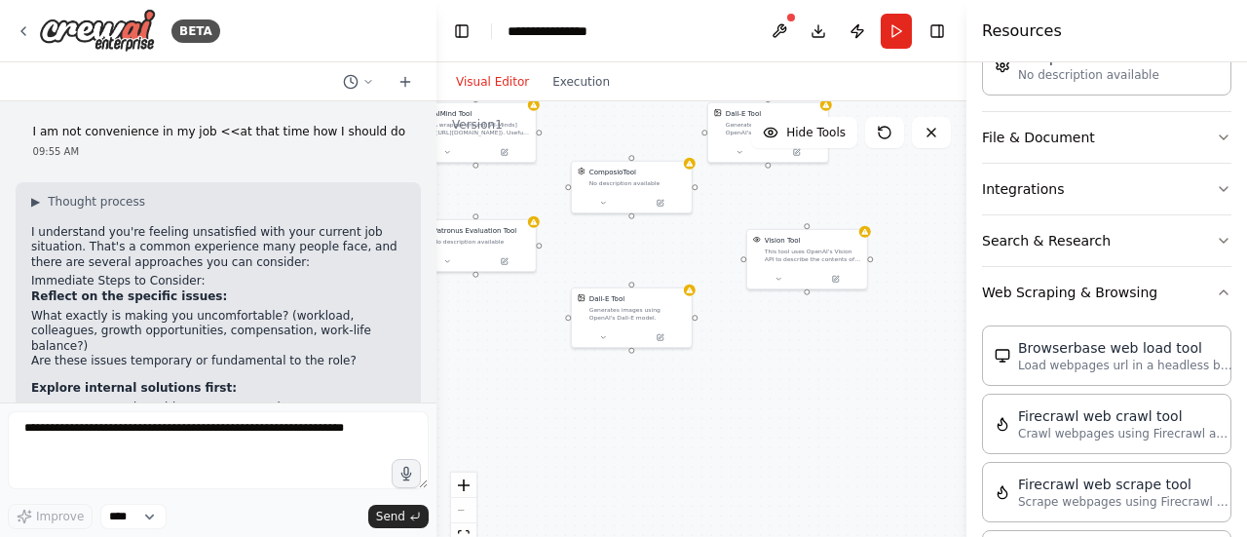
drag, startPoint x: 733, startPoint y: 348, endPoint x: 962, endPoint y: 172, distance: 289.1
click at [921, 230] on div "AIMind Tool A wrapper around [AI-Minds]([URL][DOMAIN_NAME]). Useful for when yo…" at bounding box center [701, 344] width 530 height 487
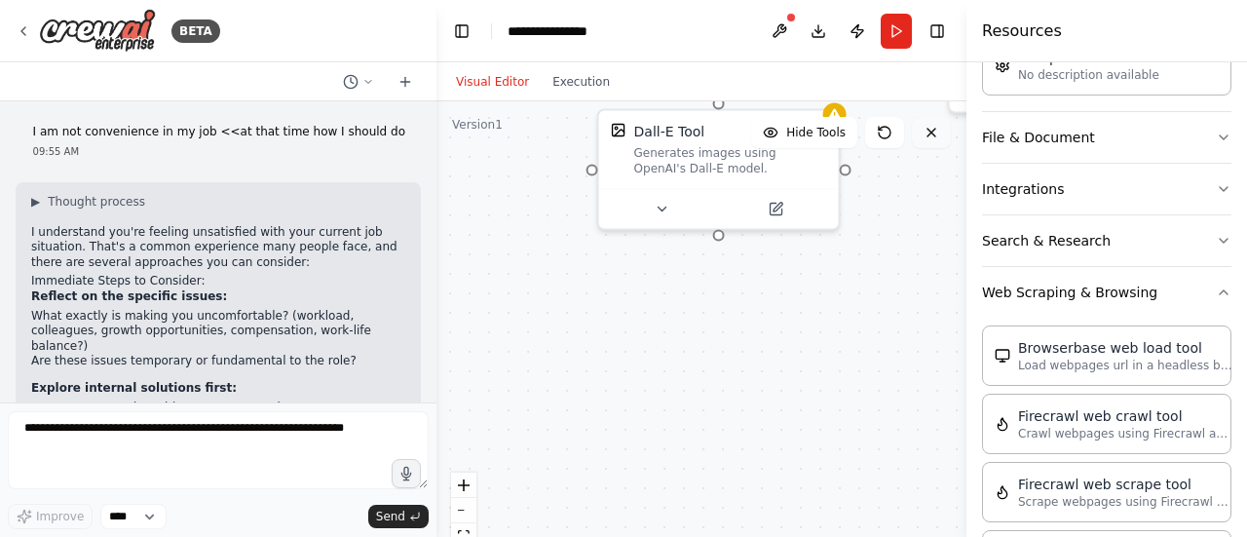
click at [929, 132] on icon at bounding box center [931, 133] width 16 height 16
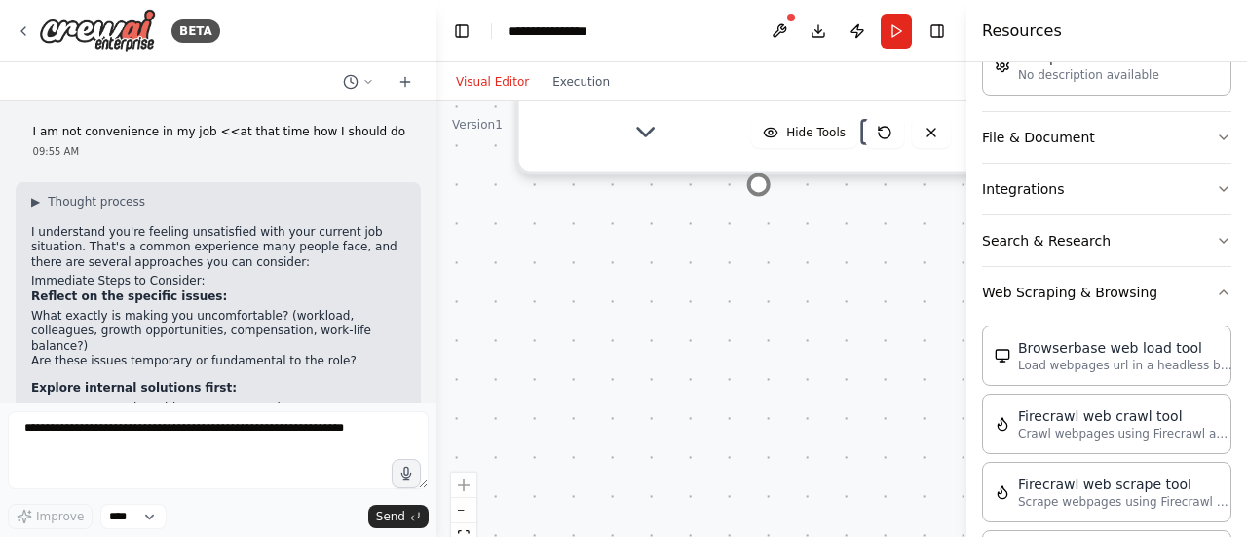
drag, startPoint x: 708, startPoint y: 386, endPoint x: 659, endPoint y: 379, distance: 50.1
click at [660, 379] on div "AIMind Tool A wrapper around [AI-Minds]([URL][DOMAIN_NAME]). Useful for when yo…" at bounding box center [701, 344] width 530 height 487
drag, startPoint x: 659, startPoint y: 379, endPoint x: 642, endPoint y: 397, distance: 24.8
click at [643, 410] on div "AIMind Tool A wrapper around [AI-Minds]([URL][DOMAIN_NAME]). Useful for when yo…" at bounding box center [701, 344] width 530 height 487
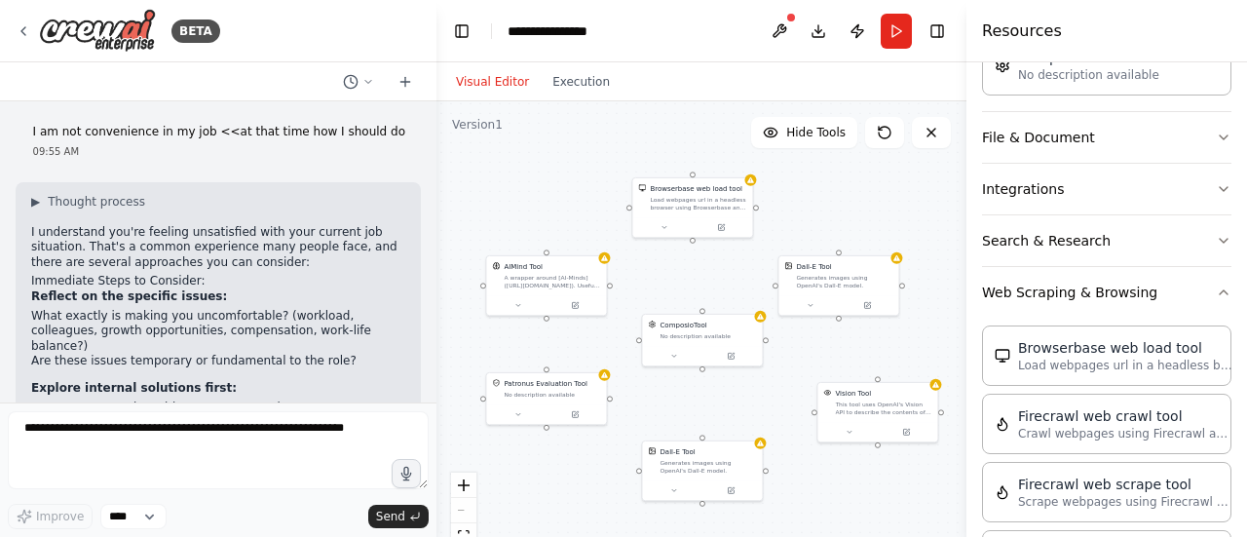
drag, startPoint x: 718, startPoint y: 185, endPoint x: 729, endPoint y: 389, distance: 203.9
click at [729, 389] on div "AIMind Tool A wrapper around [AI-Minds]([URL][DOMAIN_NAME]). Useful for when yo…" at bounding box center [701, 344] width 530 height 487
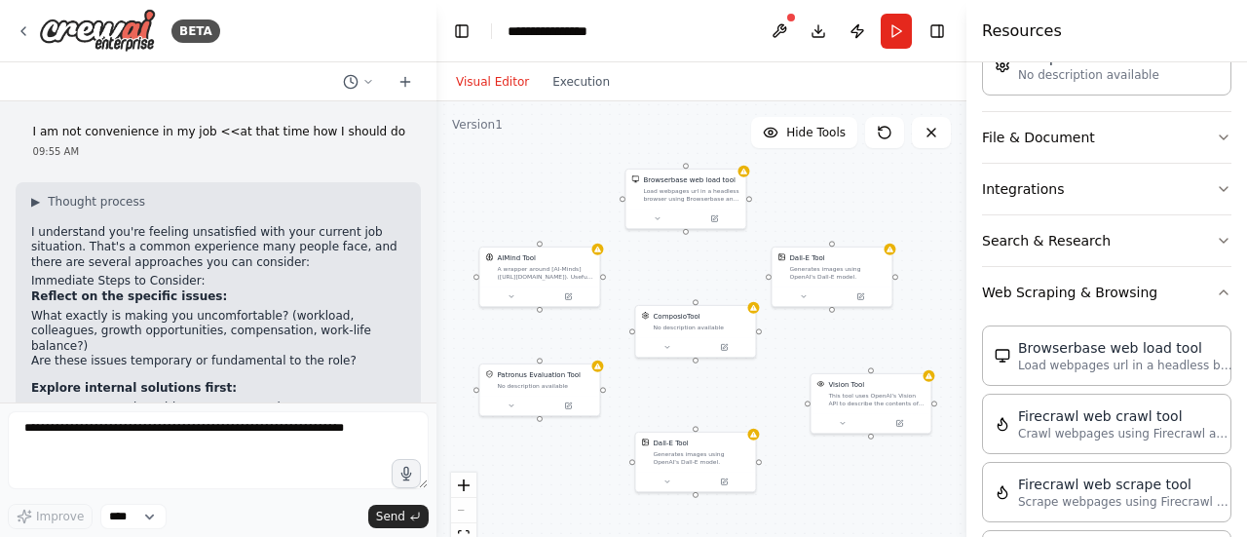
drag, startPoint x: 709, startPoint y: 288, endPoint x: 703, endPoint y: 280, distance: 10.5
click at [703, 280] on div "AIMind Tool A wrapper around [AI-Minds]([URL][DOMAIN_NAME]). Useful for when yo…" at bounding box center [701, 344] width 530 height 487
drag, startPoint x: 866, startPoint y: 412, endPoint x: 850, endPoint y: 418, distance: 16.6
click at [850, 418] on div "Vision Tool This tool uses OpenAI's Vision API to describe the contents of an i…" at bounding box center [841, 411] width 122 height 61
click at [674, 342] on div "ComposioTool No description available" at bounding box center [695, 329] width 120 height 31
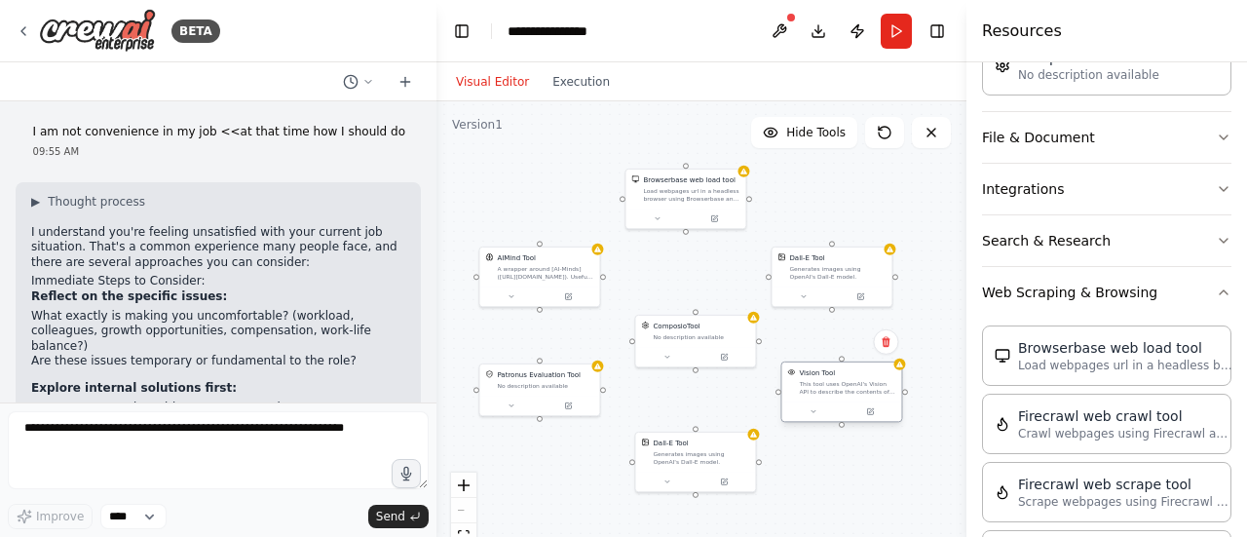
drag, startPoint x: 830, startPoint y: 408, endPoint x: 826, endPoint y: 389, distance: 19.9
click at [826, 389] on div "This tool uses OpenAI's Vision API to describe the contents of an image." at bounding box center [847, 388] width 96 height 16
drag, startPoint x: 669, startPoint y: 209, endPoint x: 679, endPoint y: 222, distance: 16.0
click at [679, 222] on button at bounding box center [667, 226] width 56 height 12
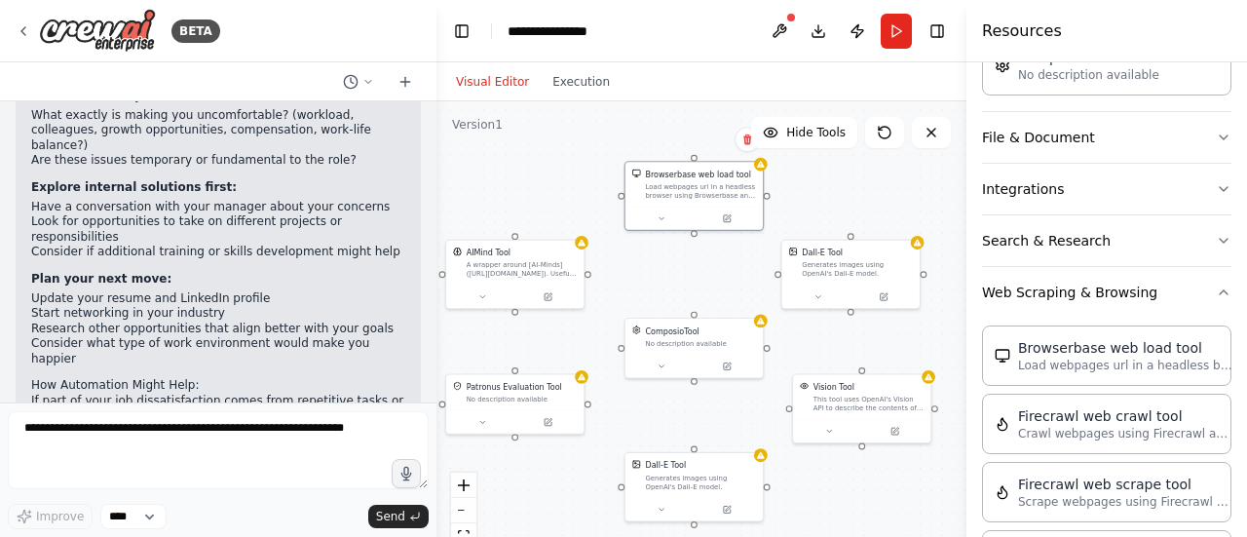
scroll to position [292, 0]
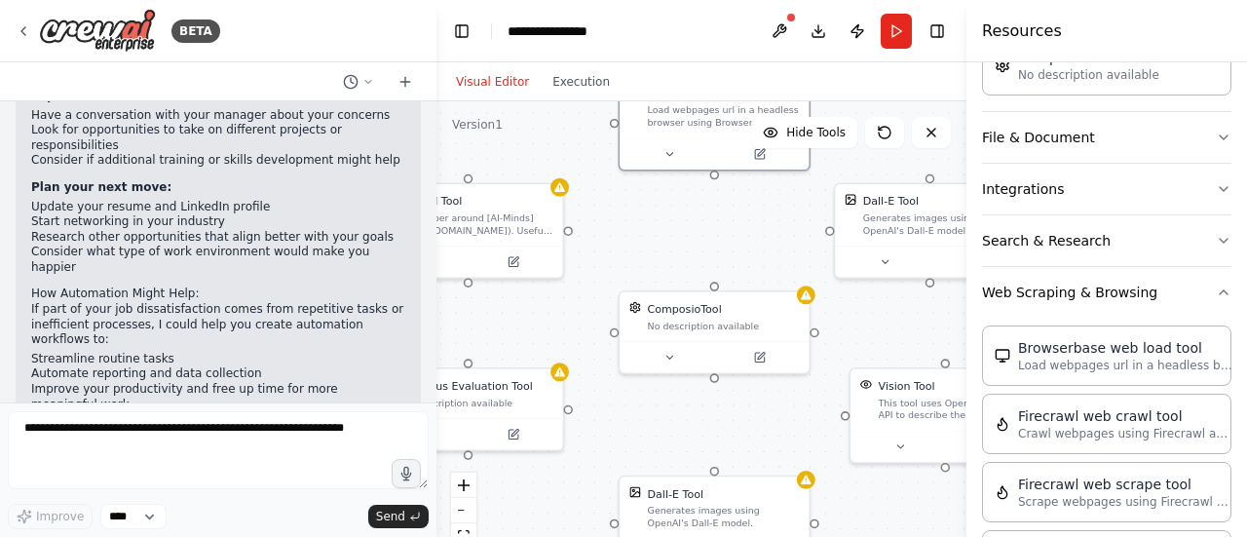
click at [565, 219] on div "AIMind Tool A wrapper around [AI-Minds]([URL][DOMAIN_NAME]). Useful for when yo…" at bounding box center [701, 344] width 530 height 487
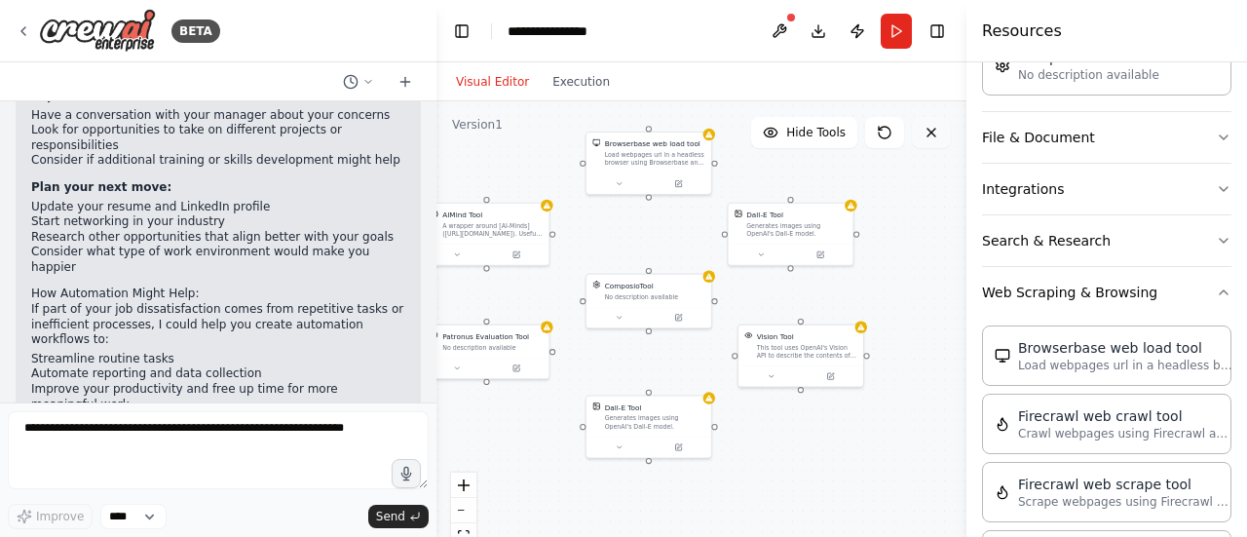
click at [925, 136] on icon at bounding box center [931, 133] width 16 height 16
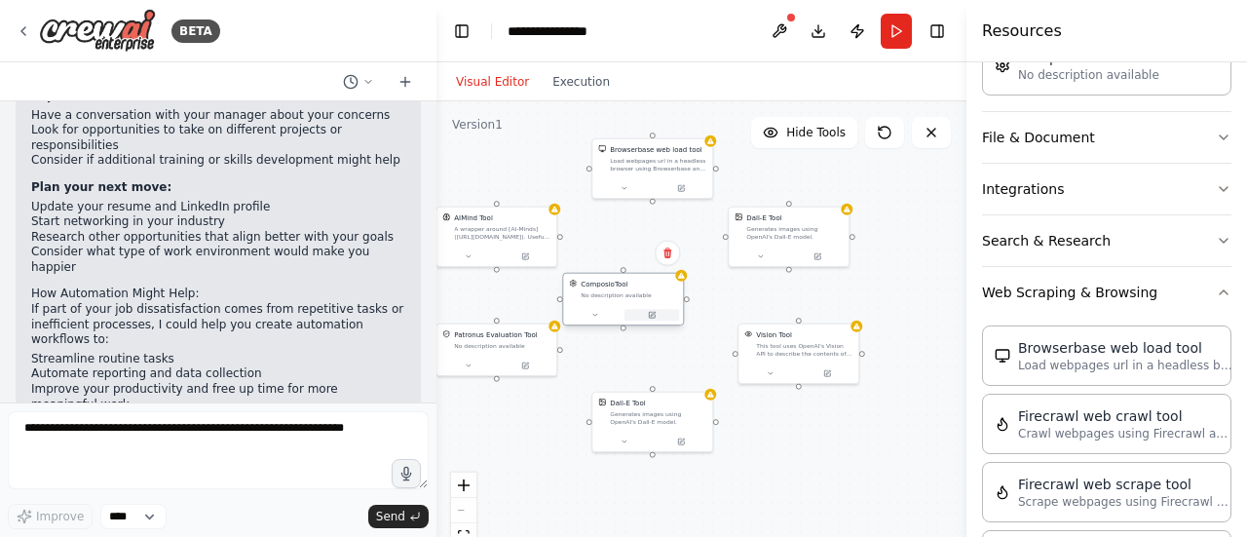
drag, startPoint x: 666, startPoint y: 313, endPoint x: 637, endPoint y: 313, distance: 29.2
click at [637, 313] on button at bounding box center [652, 315] width 56 height 12
drag, startPoint x: 781, startPoint y: 354, endPoint x: 735, endPoint y: 358, distance: 45.9
click at [735, 358] on div "Vision Tool This tool uses OpenAI's Vision API to describe the contents of an i…" at bounding box center [750, 341] width 120 height 39
drag, startPoint x: 676, startPoint y: 410, endPoint x: 647, endPoint y: 407, distance: 29.4
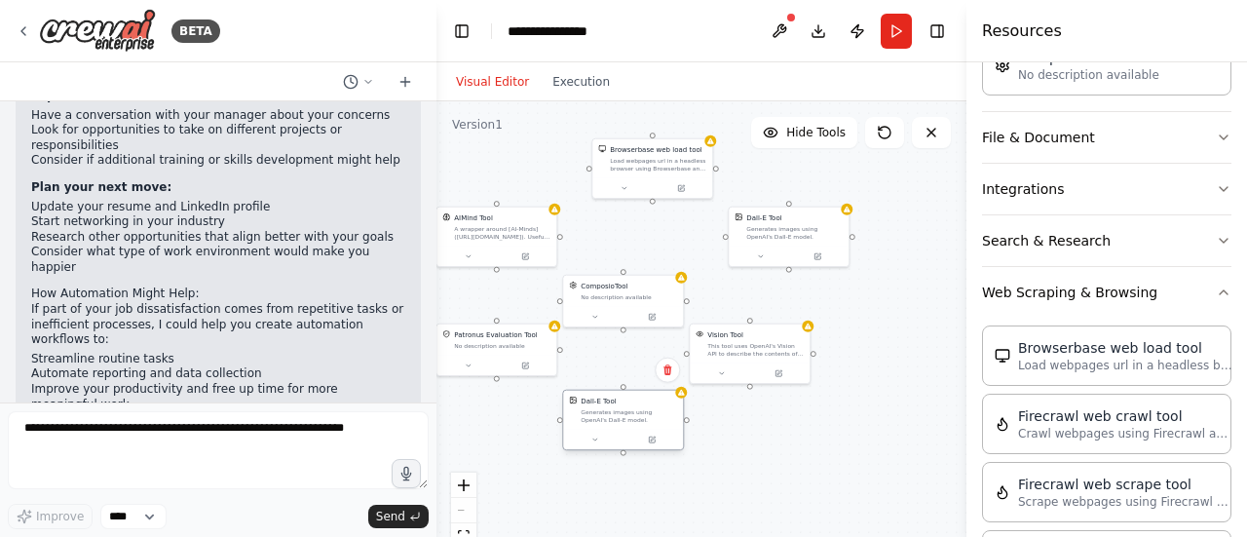
click at [647, 408] on div "Generates images using OpenAI's Dall-E model." at bounding box center [629, 416] width 96 height 16
click at [720, 361] on div "This tool uses OpenAI's Vision API to describe the contents of an image." at bounding box center [755, 358] width 96 height 16
click at [551, 361] on button at bounding box center [525, 364] width 55 height 12
click at [500, 387] on div "AIMind Tool A wrapper around [AI-Minds]([URL][DOMAIN_NAME]). Useful for when yo…" at bounding box center [701, 344] width 530 height 487
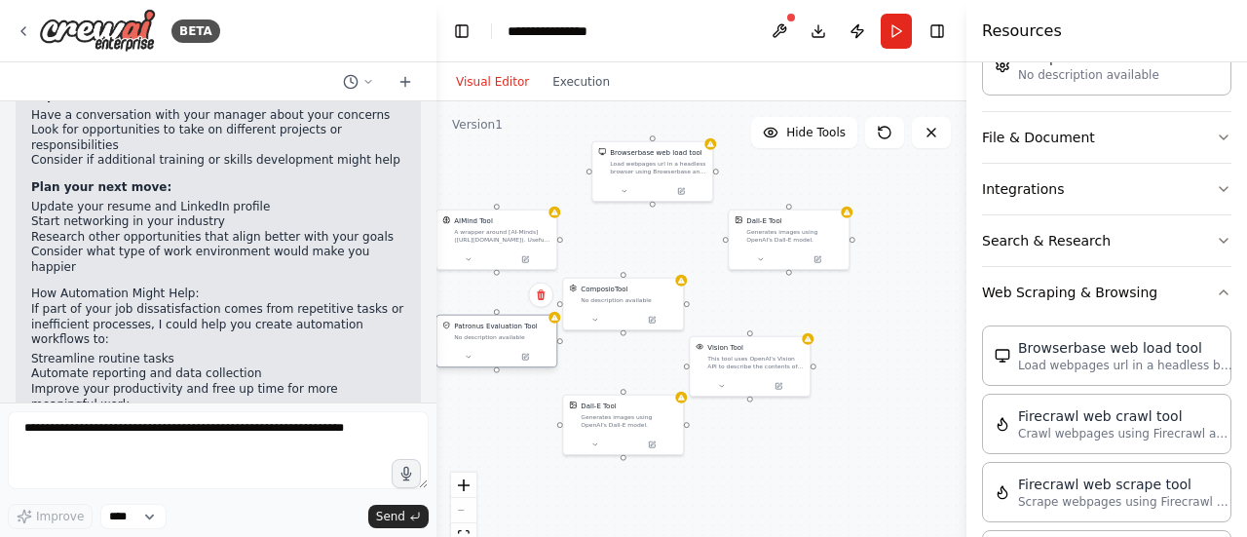
click at [498, 324] on div "Patronus Evaluation Tool" at bounding box center [495, 326] width 83 height 10
click at [492, 344] on div "Patronus Evaluation Tool No description available" at bounding box center [496, 331] width 120 height 31
drag, startPoint x: 500, startPoint y: 367, endPoint x: 501, endPoint y: 383, distance: 15.6
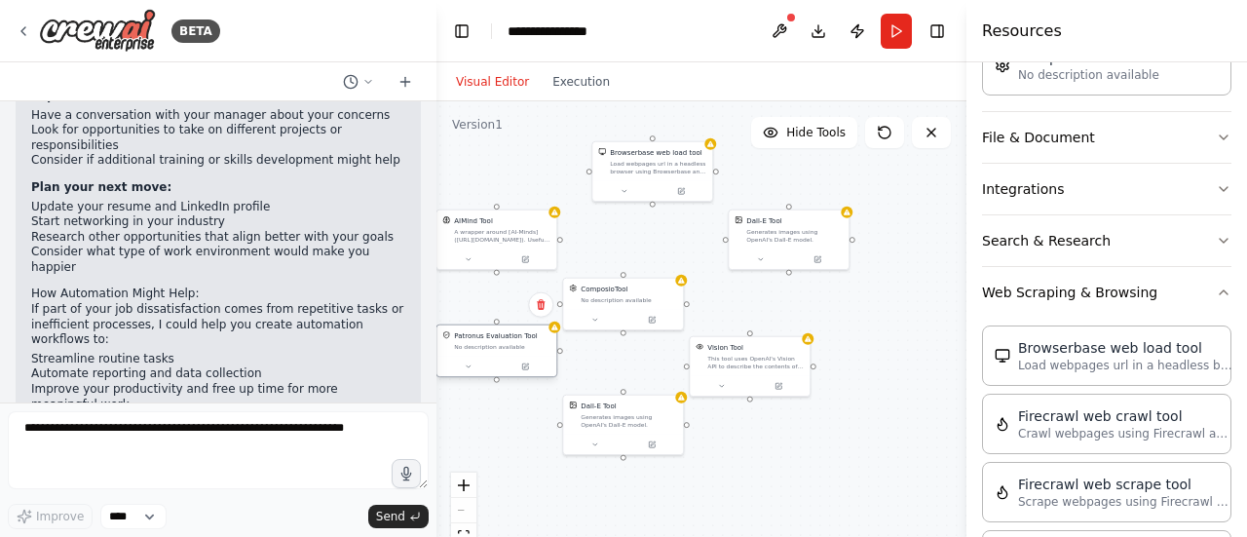
click at [501, 383] on div "AIMind Tool A wrapper around [AI-Minds]([URL][DOMAIN_NAME]). Useful for when yo…" at bounding box center [701, 344] width 530 height 487
drag, startPoint x: 557, startPoint y: 353, endPoint x: 563, endPoint y: 361, distance: 10.5
click at [563, 361] on div "Patronus Evaluation Tool No description available" at bounding box center [506, 361] width 122 height 54
click at [700, 361] on div "This tool uses OpenAI's Vision API to describe the contents of an image." at bounding box center [745, 361] width 96 height 16
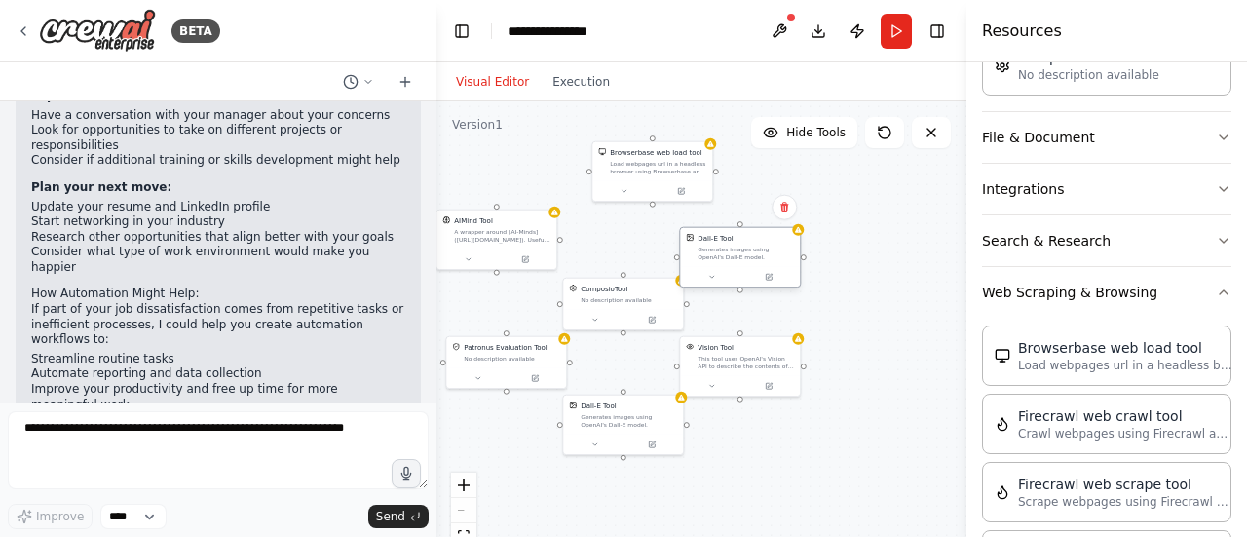
drag, startPoint x: 759, startPoint y: 246, endPoint x: 709, endPoint y: 262, distance: 52.1
click at [709, 262] on div "Dall-E Tool Generates images using OpenAI's Dall-E model." at bounding box center [740, 257] width 122 height 61
drag, startPoint x: 725, startPoint y: 264, endPoint x: 728, endPoint y: 252, distance: 12.0
click at [728, 252] on div "Dall-E Tool Generates images using OpenAI's Dall-E model." at bounding box center [740, 237] width 120 height 39
drag, startPoint x: 525, startPoint y: 245, endPoint x: 534, endPoint y: 258, distance: 16.2
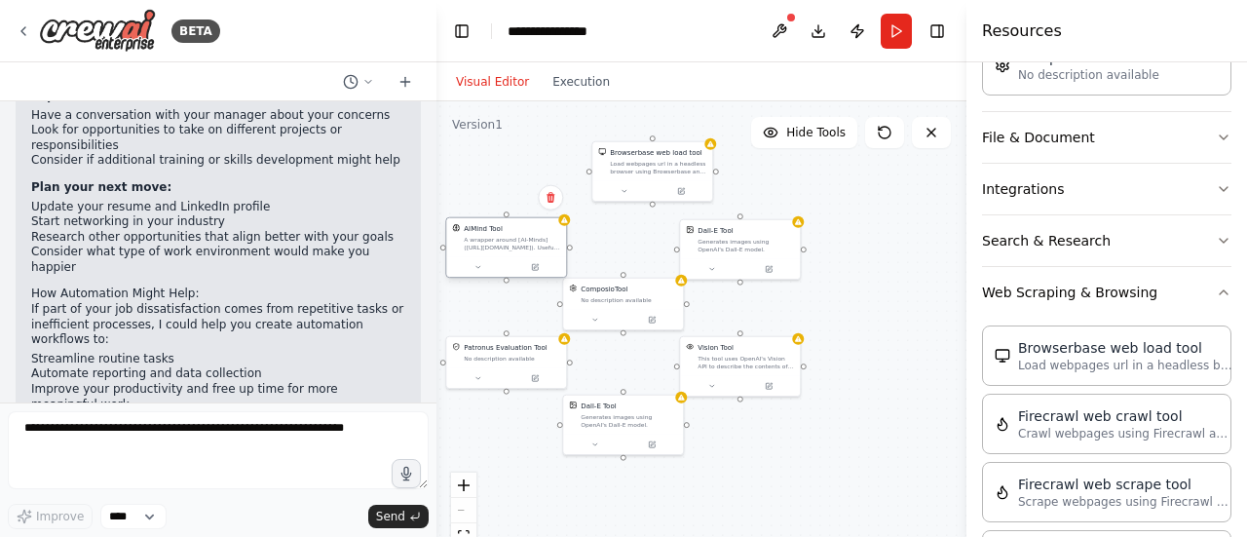
click at [534, 258] on div "AIMind Tool A wrapper around [AI-Minds]([URL][DOMAIN_NAME]). Useful for when yo…" at bounding box center [506, 247] width 122 height 61
drag, startPoint x: 630, startPoint y: 183, endPoint x: 602, endPoint y: 202, distance: 33.8
click at [602, 203] on button at bounding box center [585, 209] width 56 height 12
click at [920, 276] on div "AIMind Tool A wrapper around [AI-Minds]([URL][DOMAIN_NAME]). Useful for when yo…" at bounding box center [701, 344] width 530 height 487
